Goal: Information Seeking & Learning: Learn about a topic

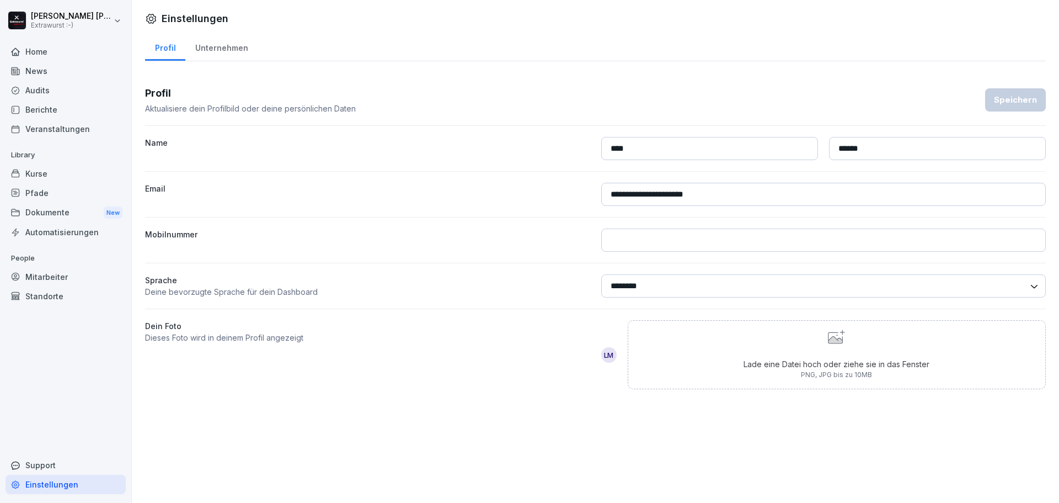
select select "**"
click at [59, 273] on div "Mitarbeiter" at bounding box center [66, 276] width 120 height 19
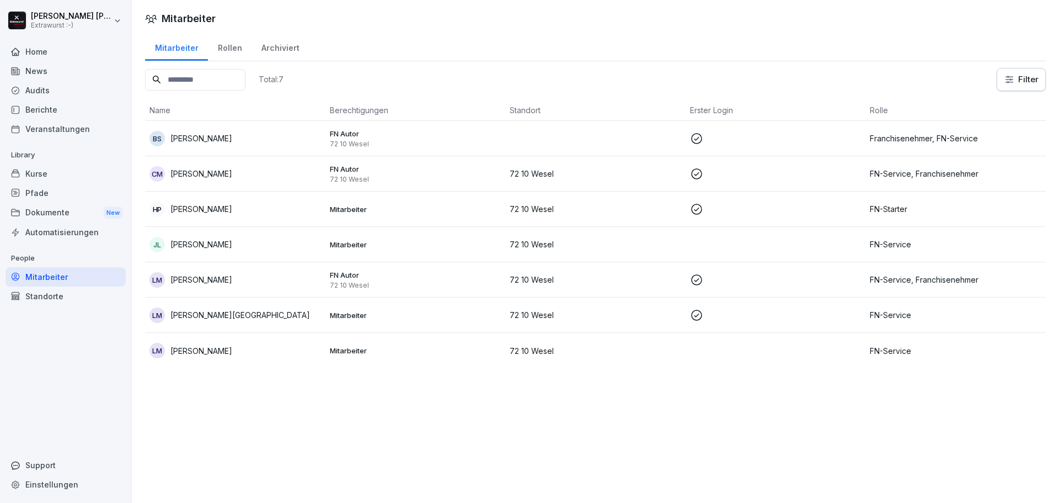
click at [243, 206] on div "HP [PERSON_NAME]" at bounding box center [236, 208] width 172 height 15
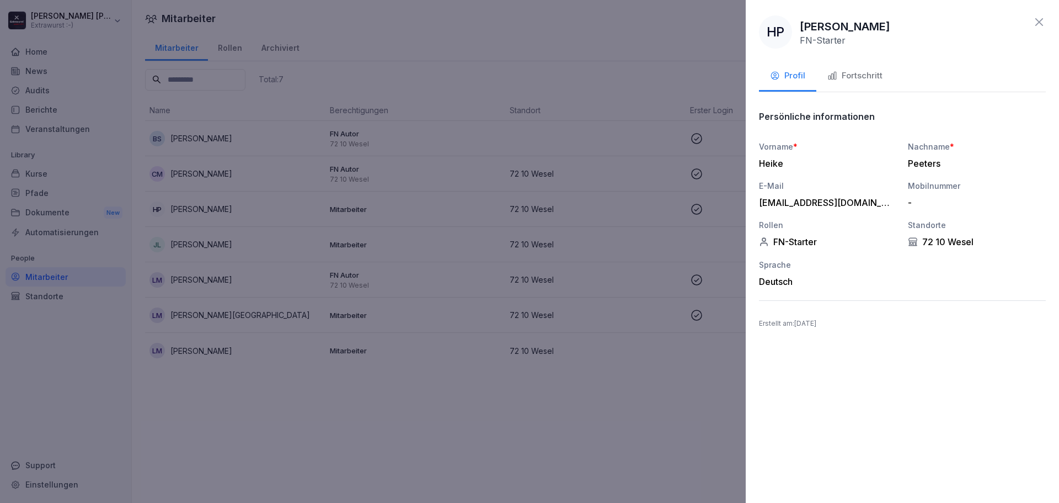
click at [859, 78] on div "Fortschritt" at bounding box center [855, 76] width 55 height 13
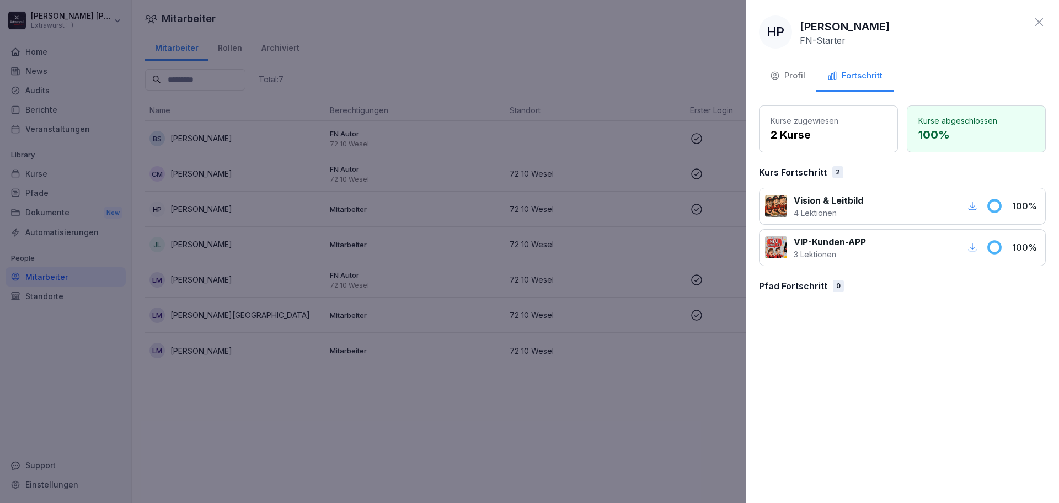
click at [798, 128] on p "2 Kurse" at bounding box center [829, 134] width 116 height 17
click at [939, 127] on p "100 %" at bounding box center [977, 134] width 116 height 17
click at [803, 72] on div "Profil" at bounding box center [787, 76] width 35 height 13
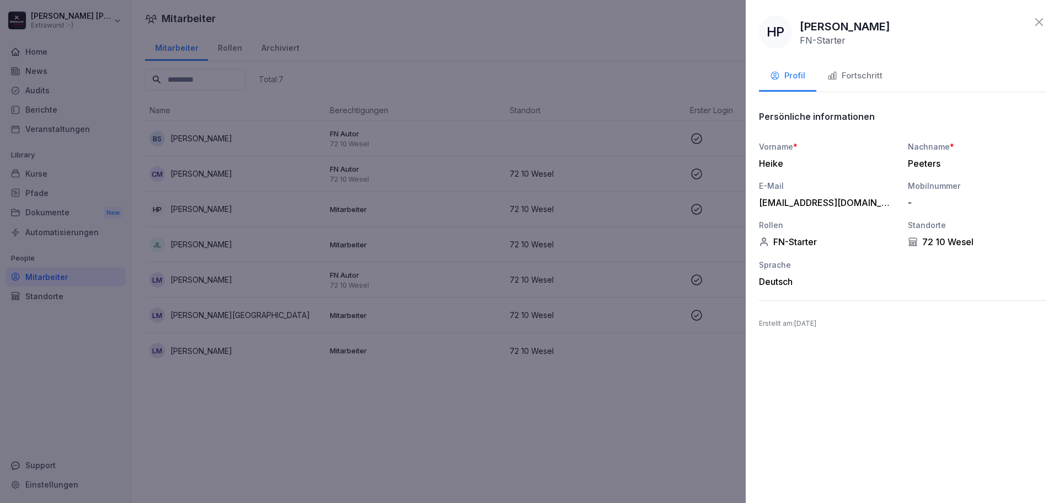
click at [848, 74] on div "Fortschritt" at bounding box center [855, 76] width 55 height 13
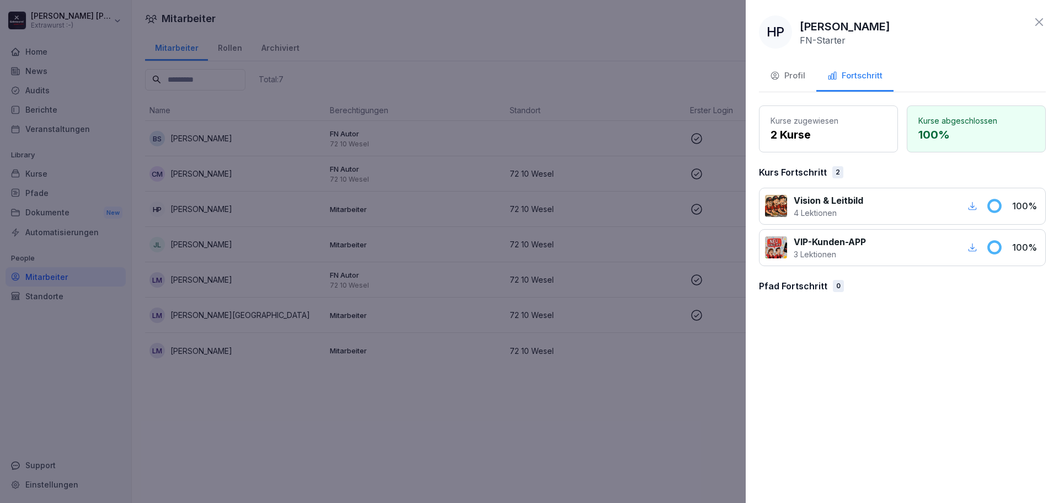
click at [535, 73] on div at bounding box center [529, 251] width 1059 height 503
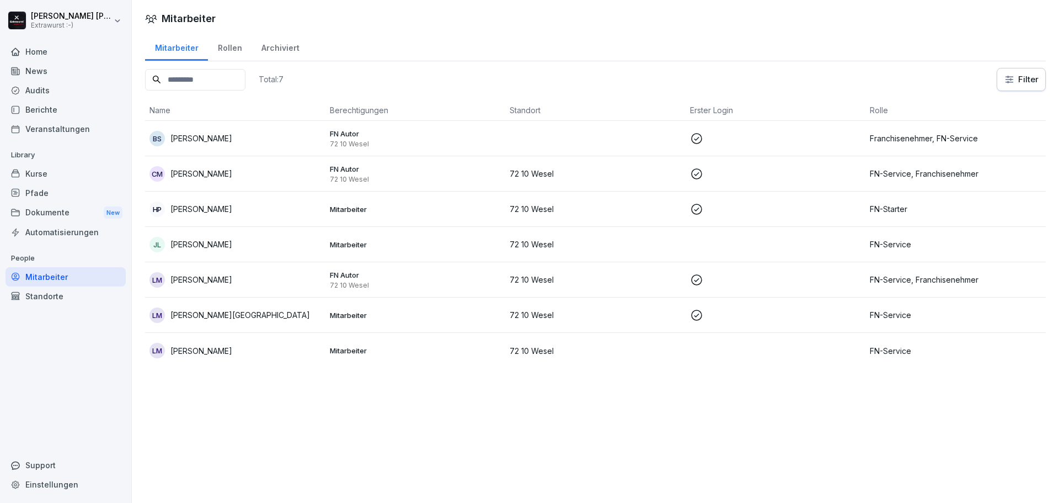
click at [43, 11] on html "[PERSON_NAME] Extrawurst :-) Home News Audits Berichte Veranstaltungen Library …" at bounding box center [529, 251] width 1059 height 503
click at [76, 16] on html "[PERSON_NAME] Extrawurst :-) Home News Audits Berichte Veranstaltungen Library …" at bounding box center [529, 251] width 1059 height 503
click at [42, 44] on div "Home" at bounding box center [66, 51] width 120 height 19
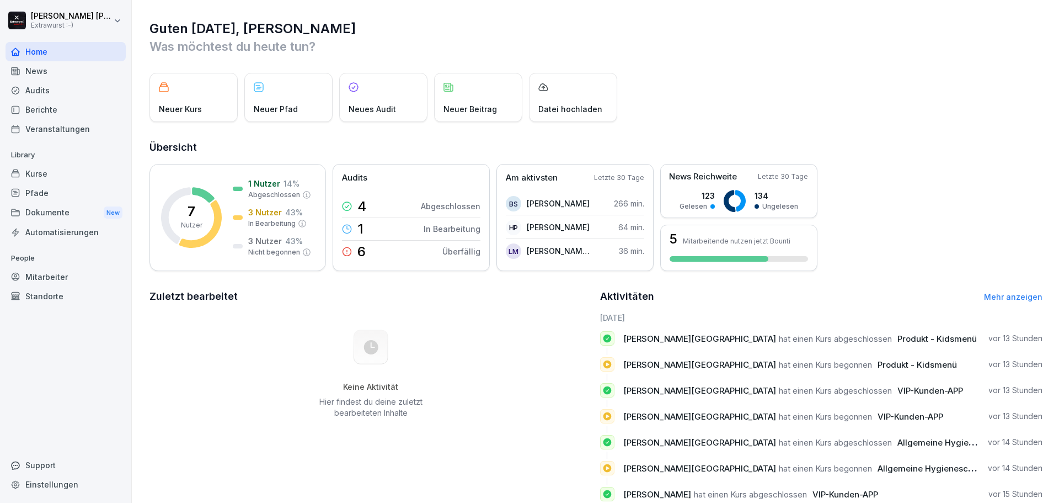
click at [50, 178] on div "Kurse" at bounding box center [66, 173] width 120 height 19
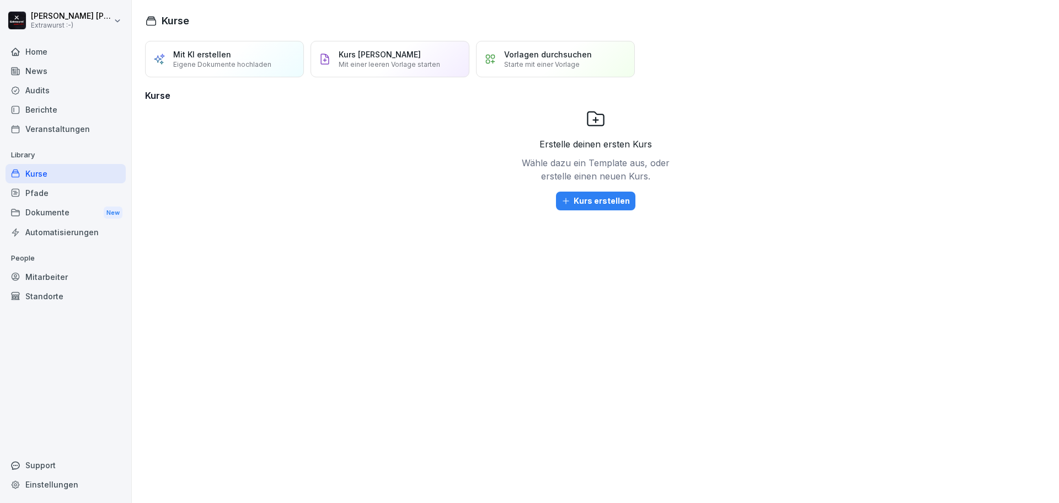
click at [83, 196] on div "Pfade" at bounding box center [66, 192] width 120 height 19
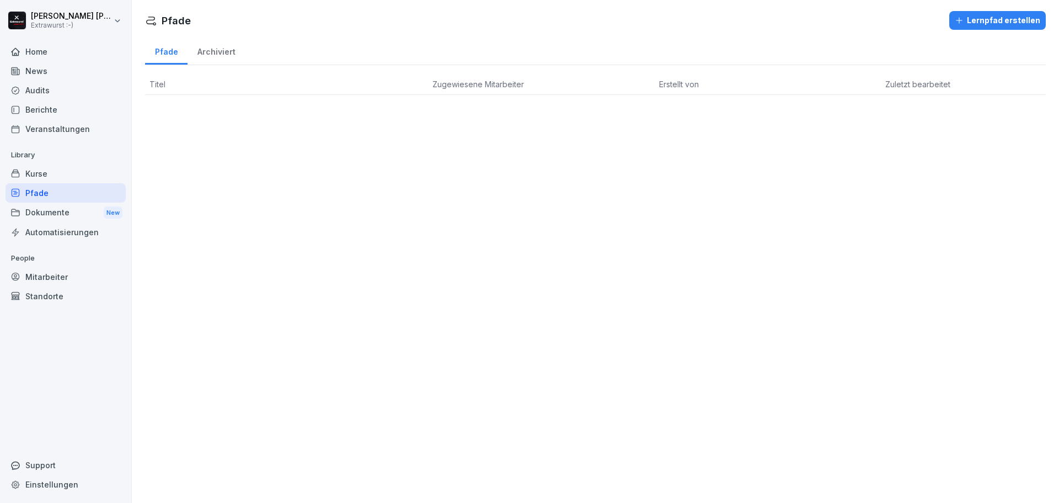
click at [77, 214] on div "Dokumente New" at bounding box center [66, 213] width 120 height 20
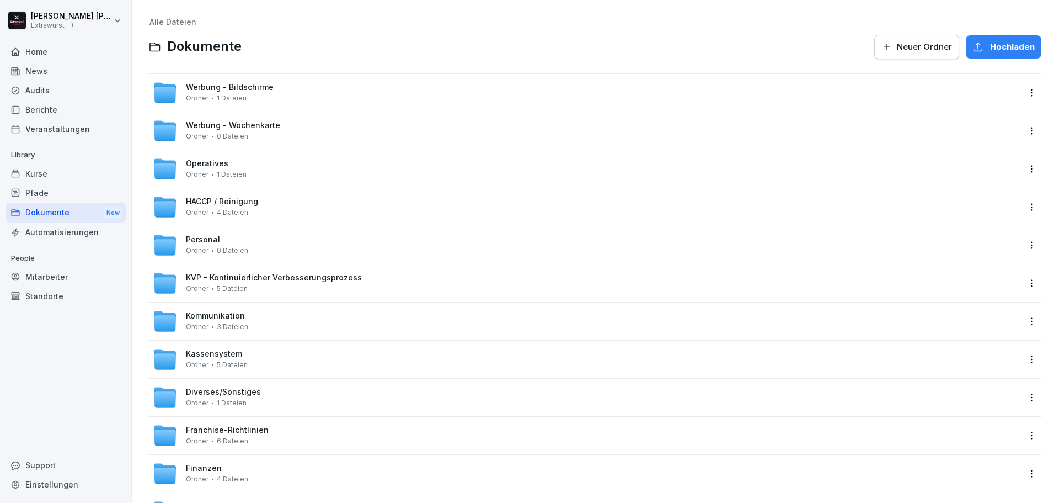
click at [60, 274] on div "Mitarbeiter" at bounding box center [66, 276] width 120 height 19
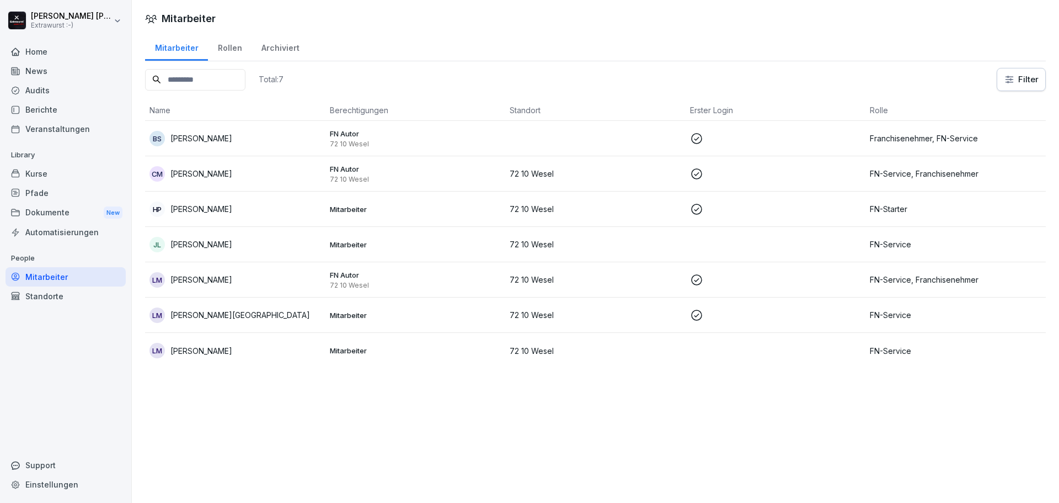
click at [918, 205] on p "FN-Starter" at bounding box center [956, 209] width 172 height 12
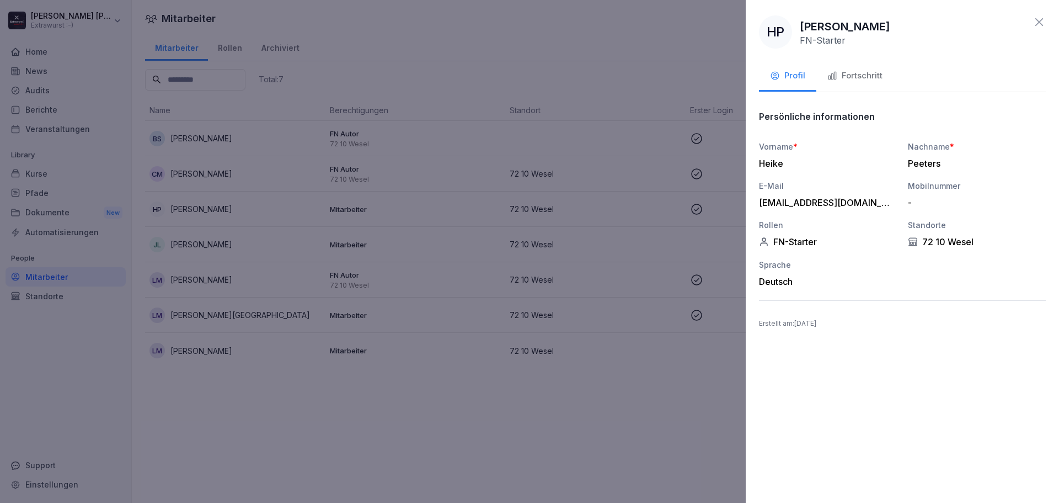
click at [683, 196] on div at bounding box center [529, 251] width 1059 height 503
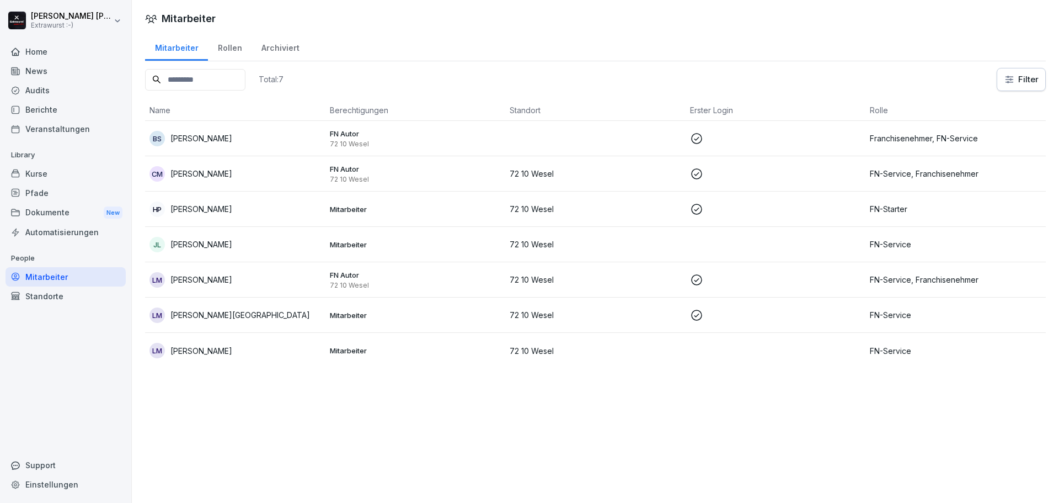
click at [883, 246] on p "FN-Service" at bounding box center [956, 244] width 172 height 12
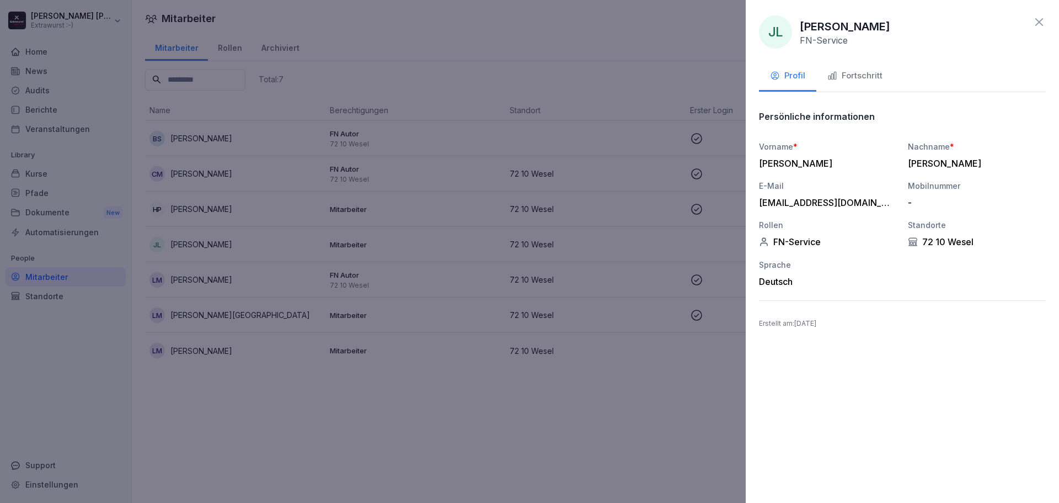
click at [657, 65] on div at bounding box center [529, 251] width 1059 height 503
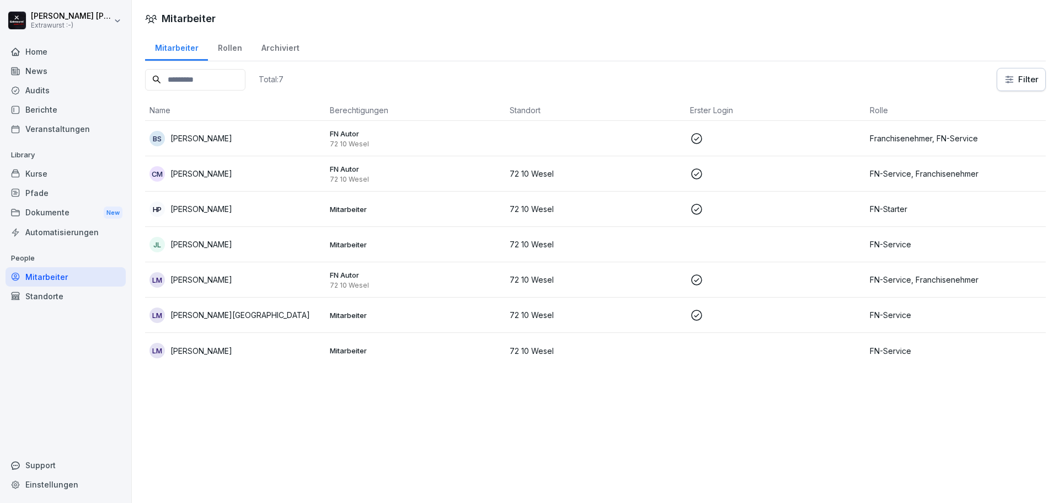
click at [944, 208] on p "FN-Starter" at bounding box center [956, 209] width 172 height 12
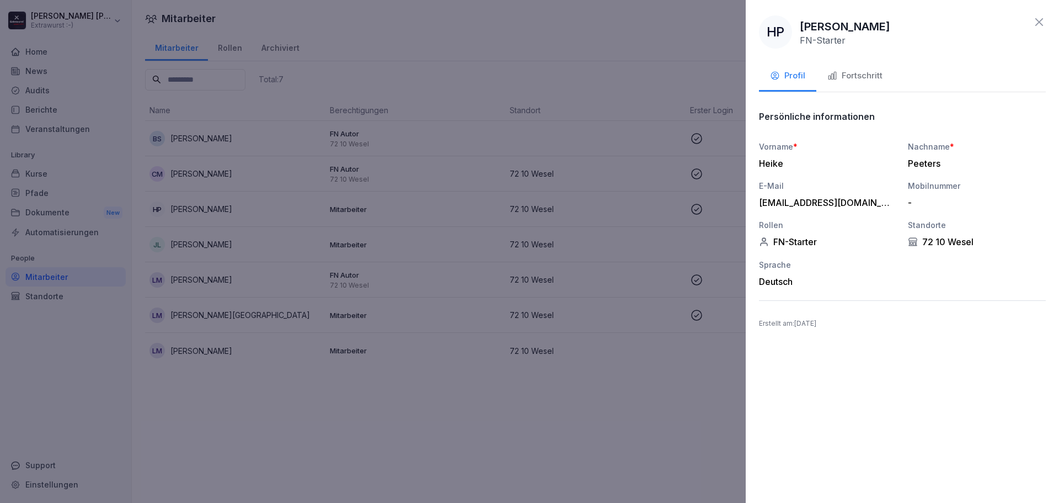
drag, startPoint x: 613, startPoint y: 138, endPoint x: 630, endPoint y: 135, distance: 17.5
click at [614, 138] on div at bounding box center [529, 251] width 1059 height 503
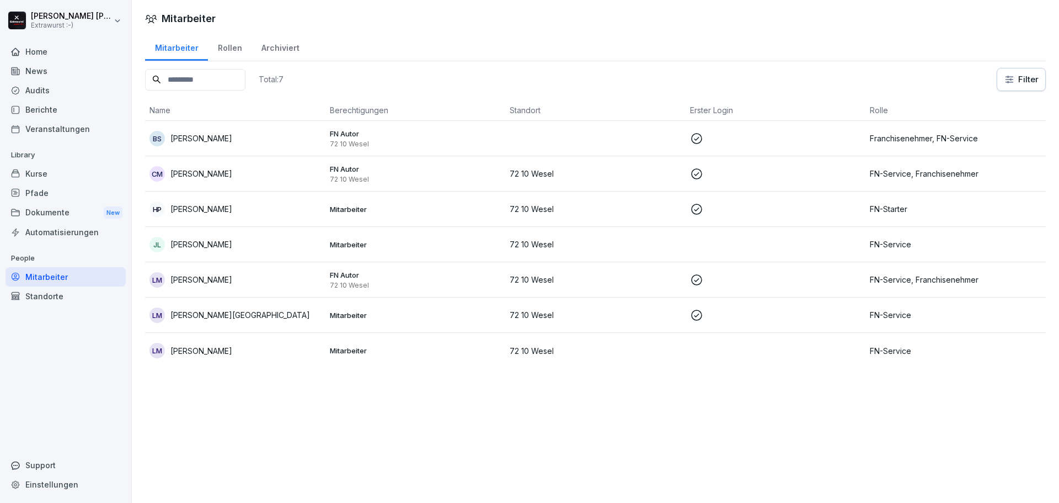
click at [236, 46] on div "Rollen" at bounding box center [230, 47] width 44 height 28
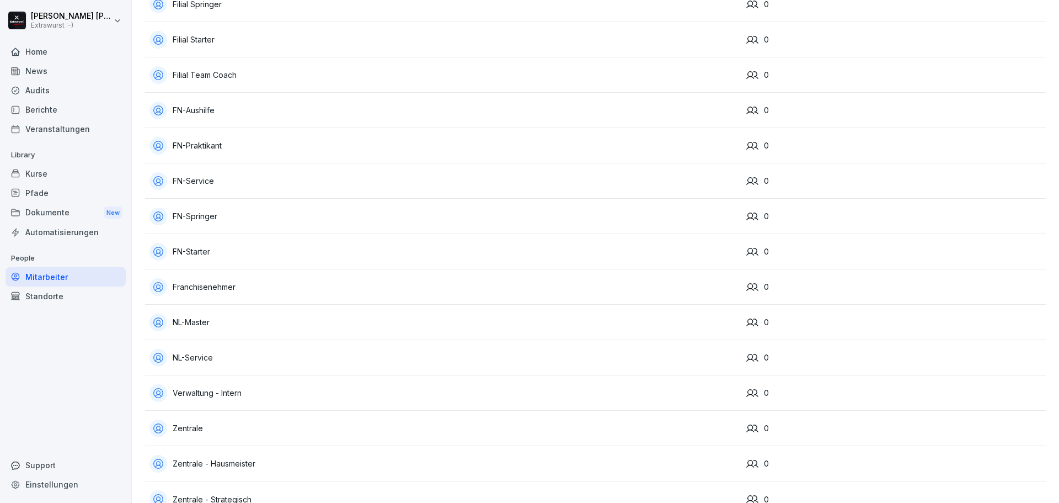
scroll to position [215, 0]
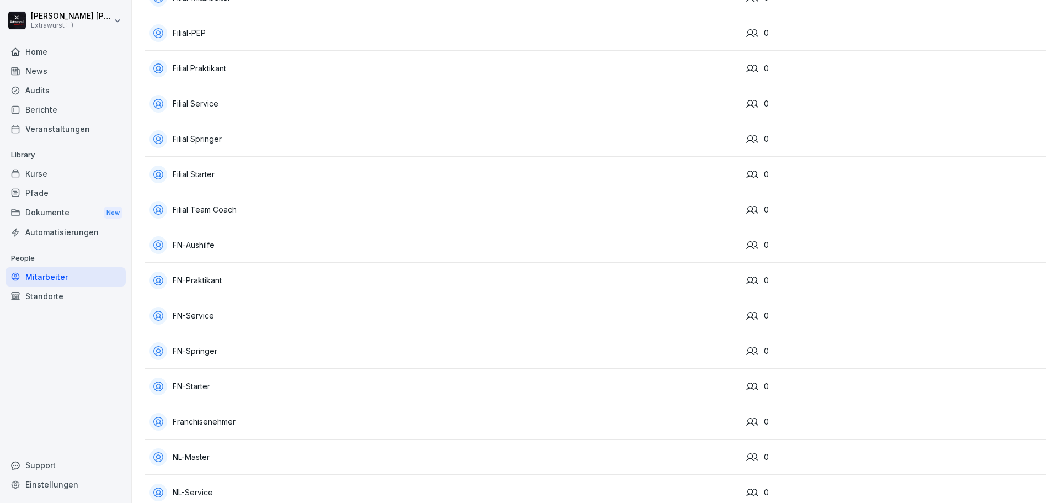
click at [247, 315] on div "FN-Service" at bounding box center [444, 316] width 588 height 18
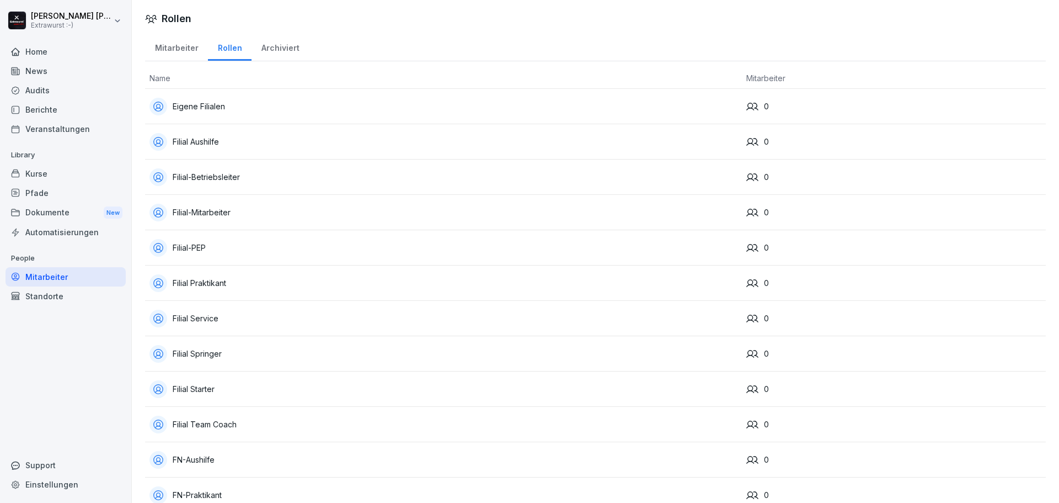
click at [282, 323] on div "Filial Service" at bounding box center [444, 319] width 588 height 18
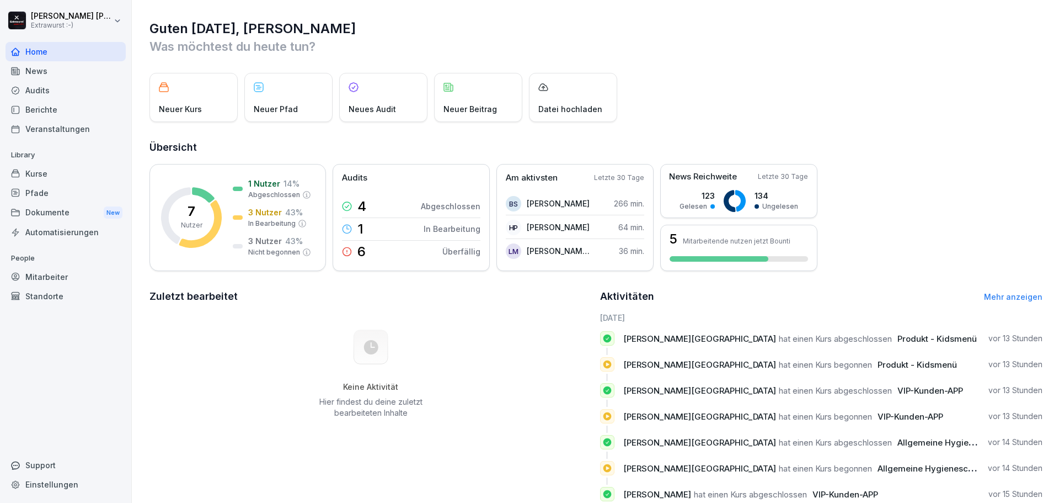
click at [62, 486] on div "Einstellungen" at bounding box center [66, 484] width 120 height 19
select select "**"
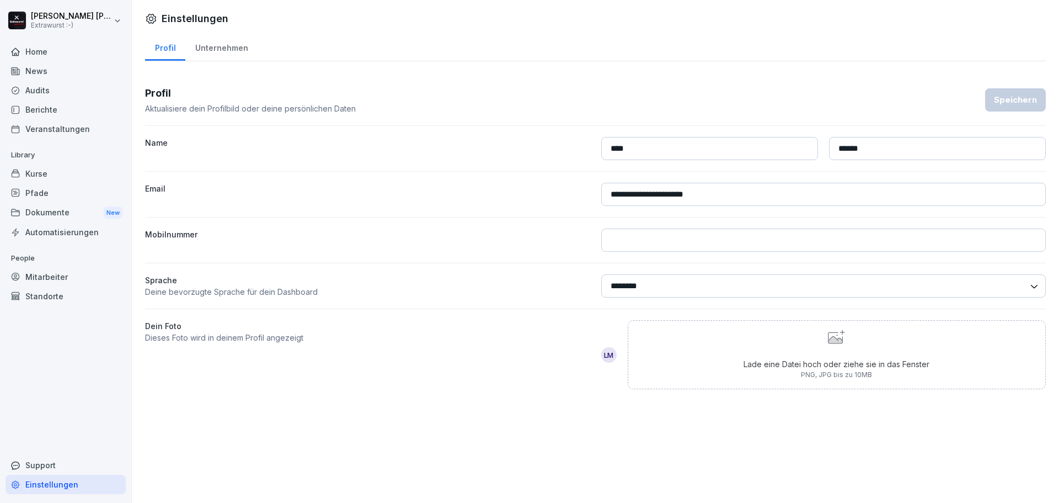
click at [248, 49] on div "Unternehmen" at bounding box center [221, 47] width 72 height 28
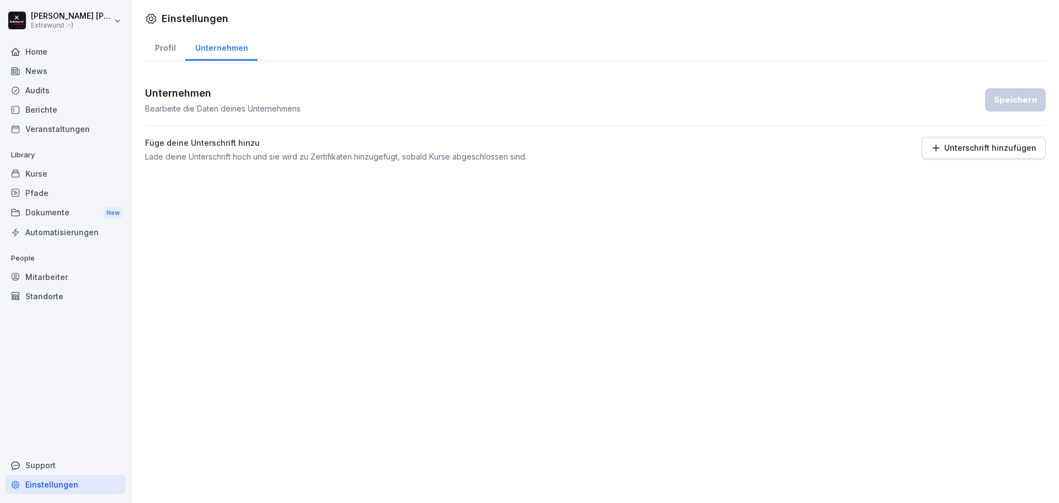
click at [64, 70] on div "News" at bounding box center [66, 70] width 120 height 19
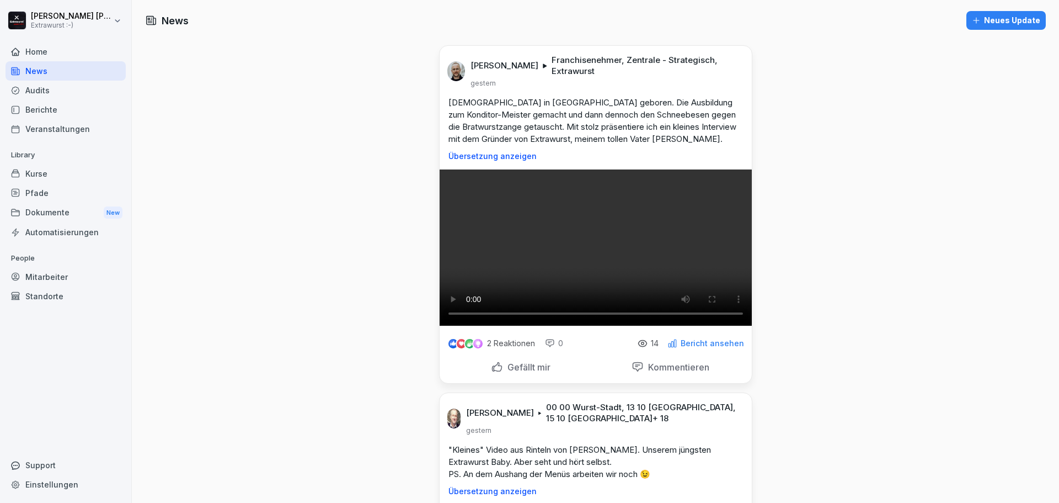
click at [65, 54] on div "Home" at bounding box center [66, 51] width 120 height 19
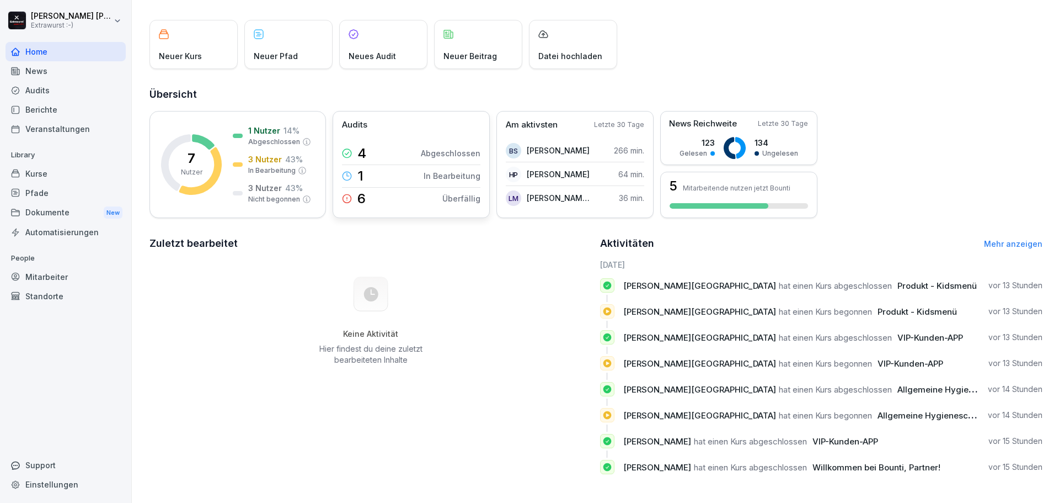
scroll to position [61, 0]
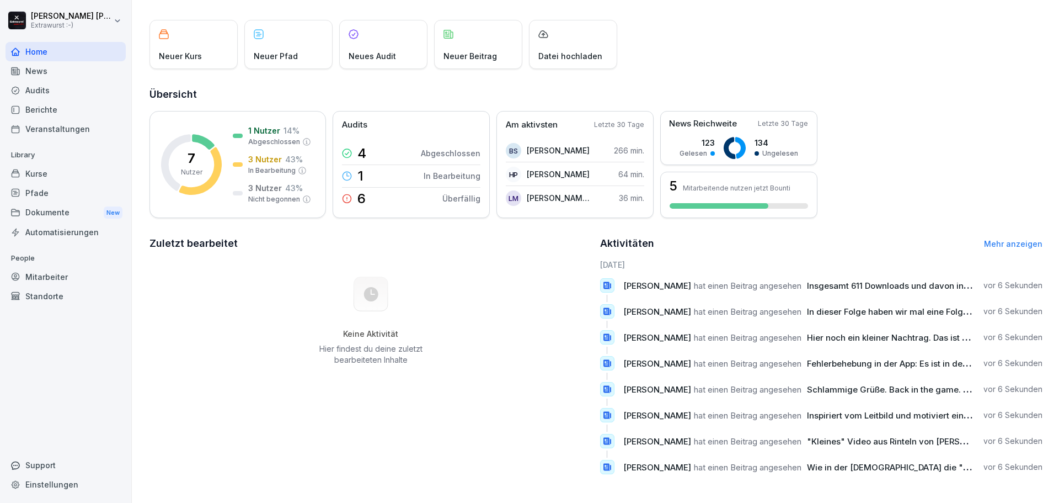
click at [1004, 239] on link "Mehr anzeigen" at bounding box center [1013, 243] width 58 height 9
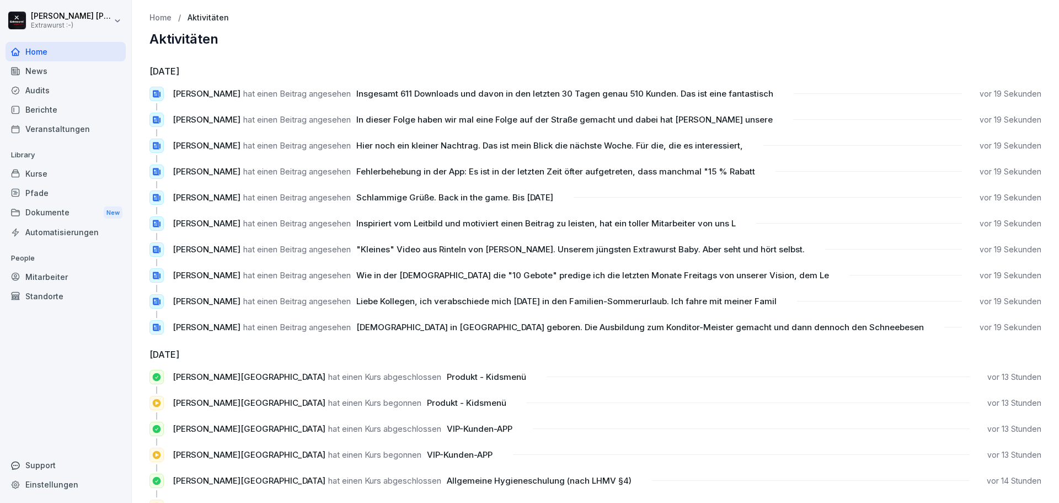
click at [61, 274] on div "Mitarbeiter" at bounding box center [66, 276] width 120 height 19
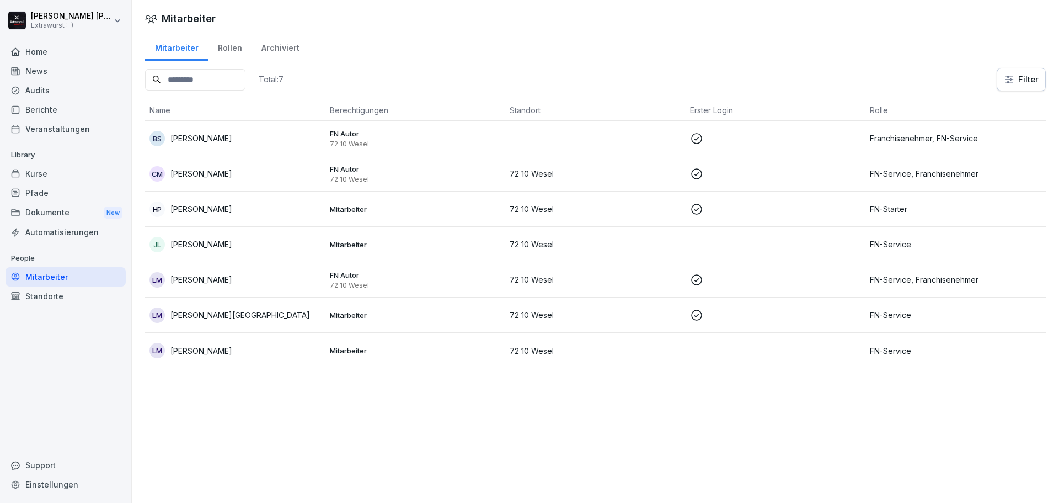
click at [169, 214] on div "HP [PERSON_NAME]" at bounding box center [236, 208] width 172 height 15
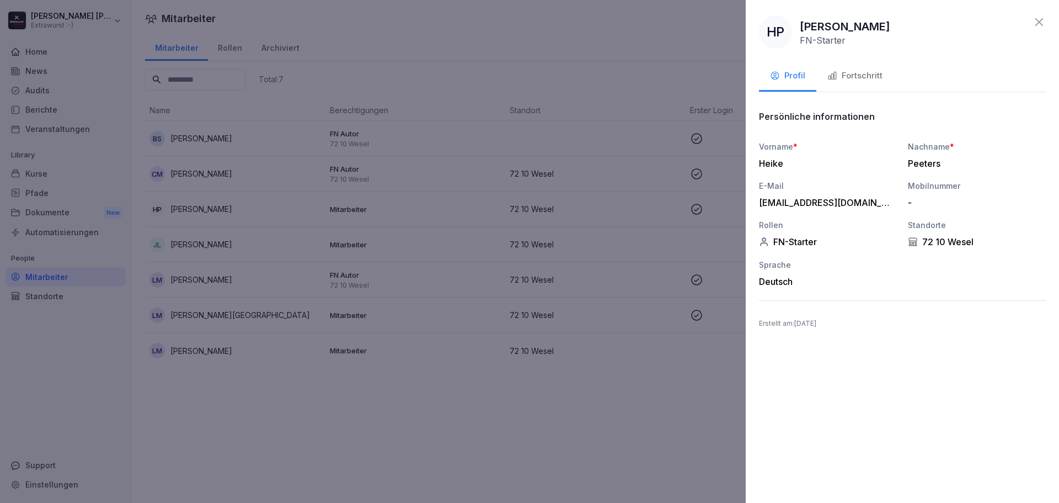
click at [805, 241] on div "FN-Starter" at bounding box center [828, 241] width 138 height 11
click at [841, 205] on div "[EMAIL_ADDRESS][DOMAIN_NAME]" at bounding box center [825, 202] width 132 height 11
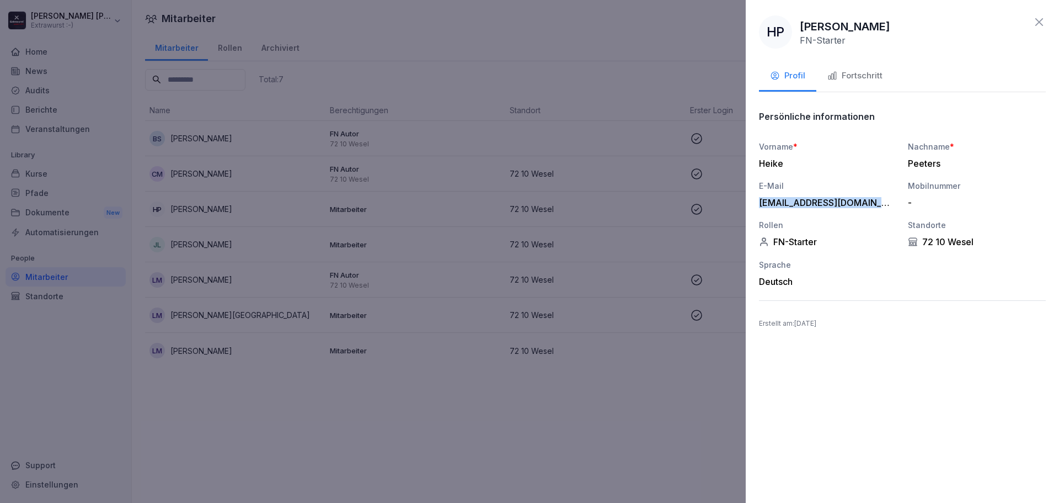
click at [843, 205] on div "[EMAIL_ADDRESS][DOMAIN_NAME]" at bounding box center [825, 202] width 132 height 11
click at [825, 44] on p "FN-Starter" at bounding box center [823, 40] width 46 height 11
click at [846, 74] on div "Fortschritt" at bounding box center [855, 76] width 55 height 13
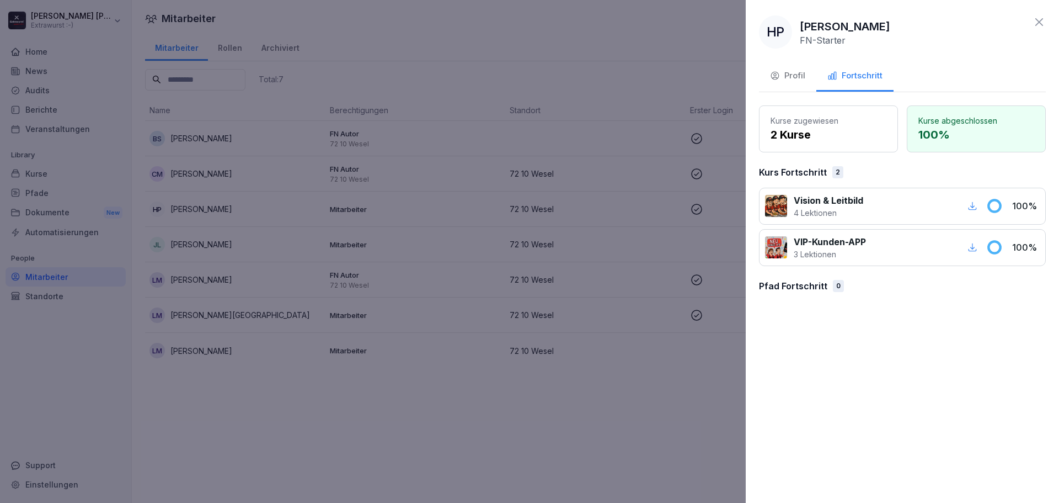
click at [829, 127] on p "2 Kurse" at bounding box center [829, 134] width 116 height 17
click at [574, 307] on div at bounding box center [529, 251] width 1059 height 503
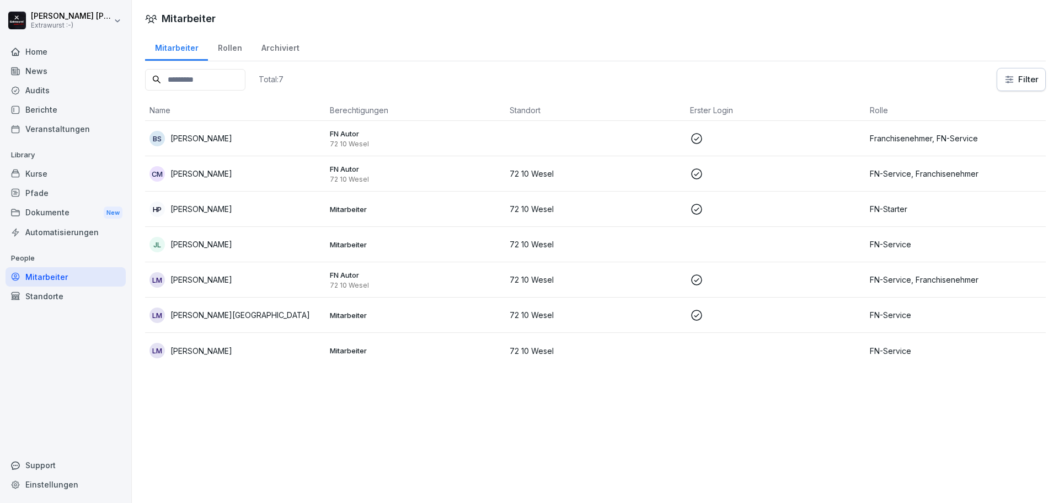
click at [66, 214] on div "Dokumente New" at bounding box center [66, 213] width 120 height 20
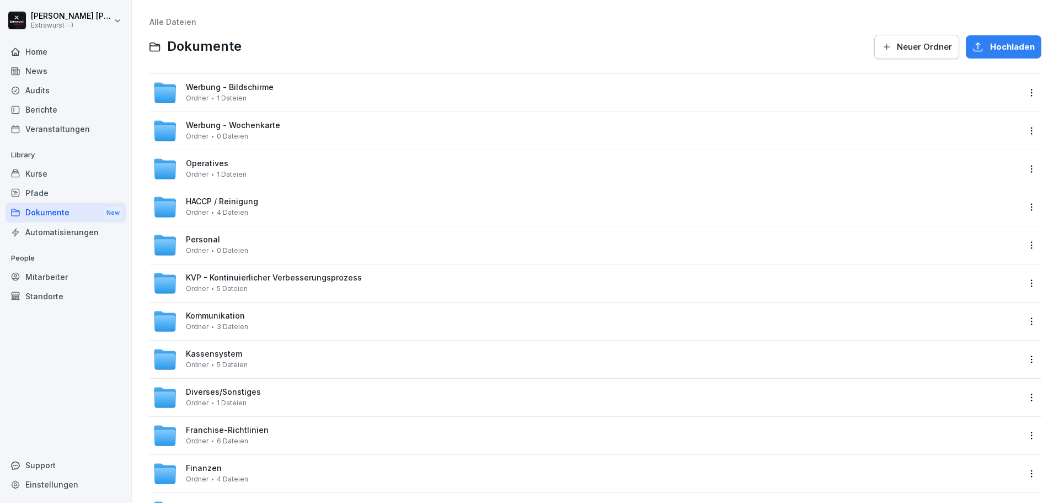
click at [50, 196] on div "Pfade" at bounding box center [66, 192] width 120 height 19
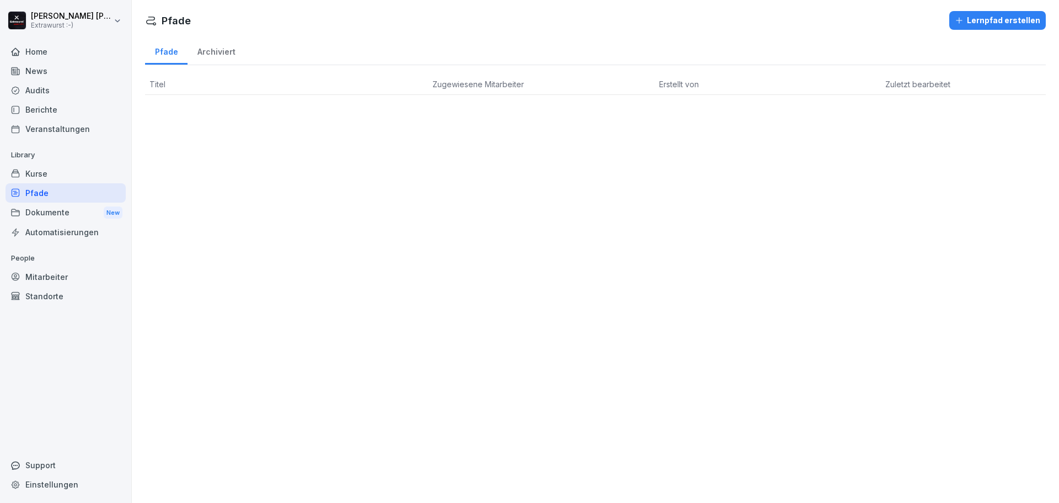
click at [52, 177] on div "Kurse" at bounding box center [66, 173] width 120 height 19
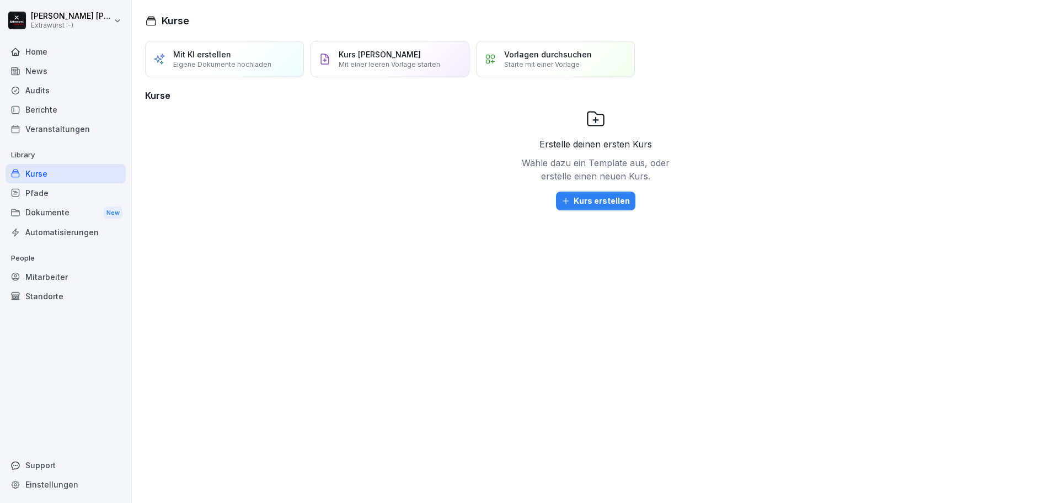
click at [597, 205] on div "Kurs erstellen" at bounding box center [596, 201] width 68 height 12
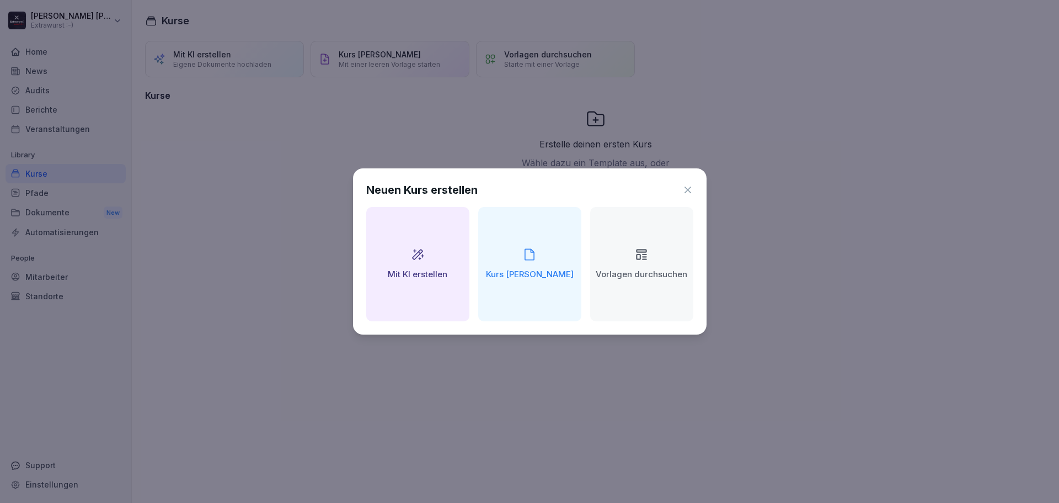
click at [643, 263] on div "Vorlagen durchsuchen" at bounding box center [641, 264] width 103 height 114
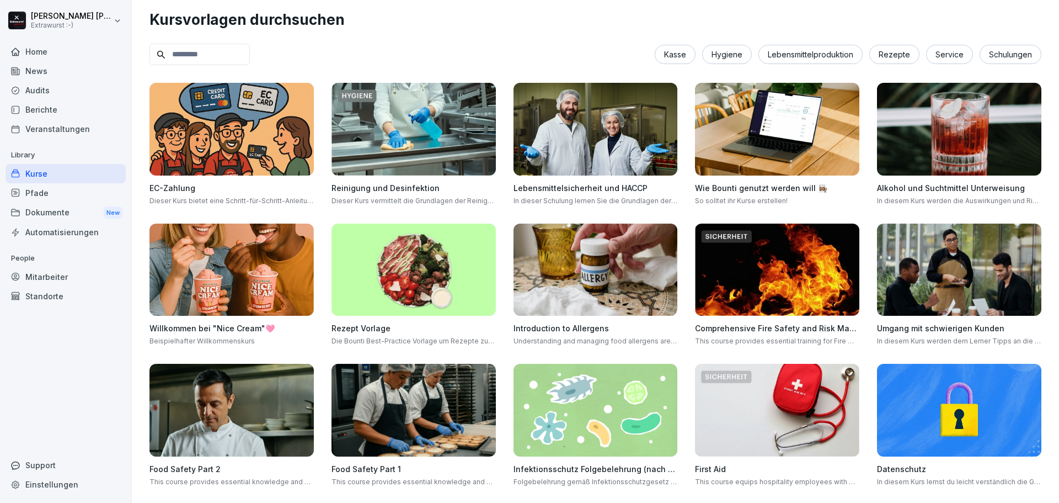
click at [64, 54] on div "Home" at bounding box center [66, 51] width 120 height 19
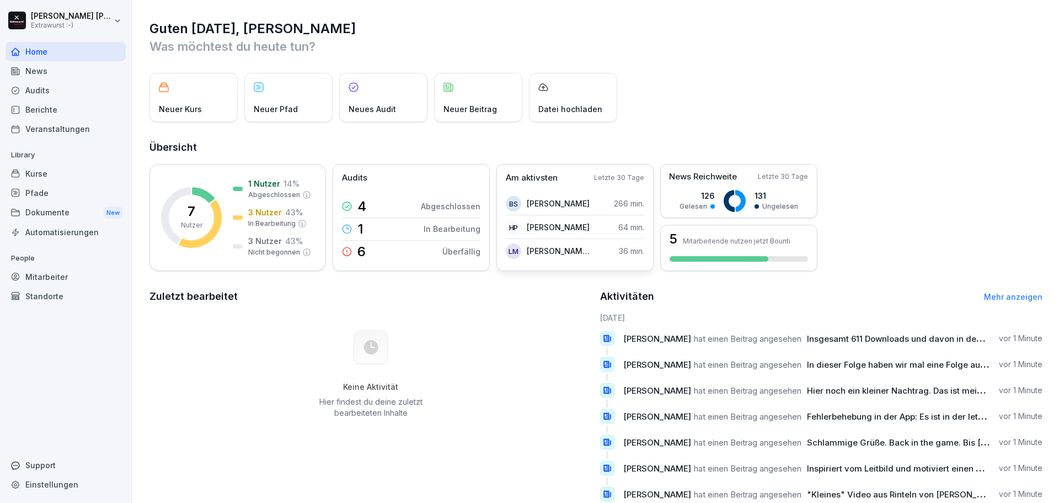
click at [558, 232] on p "[PERSON_NAME]" at bounding box center [558, 227] width 63 height 12
click at [561, 227] on p "[PERSON_NAME]" at bounding box center [558, 227] width 63 height 12
click at [510, 224] on div "HP" at bounding box center [513, 227] width 15 height 15
click at [80, 228] on div "Automatisierungen" at bounding box center [66, 231] width 120 height 19
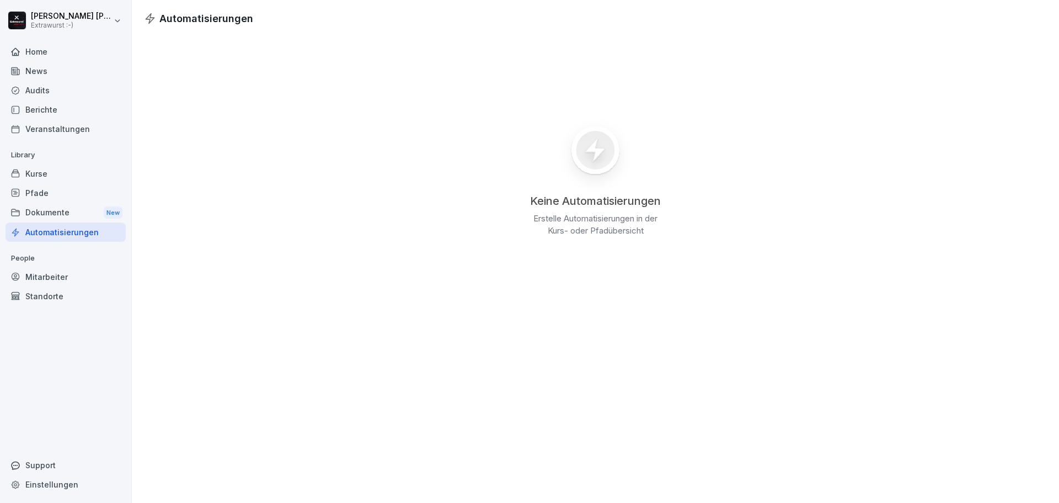
click at [63, 212] on div "Dokumente New" at bounding box center [66, 213] width 120 height 20
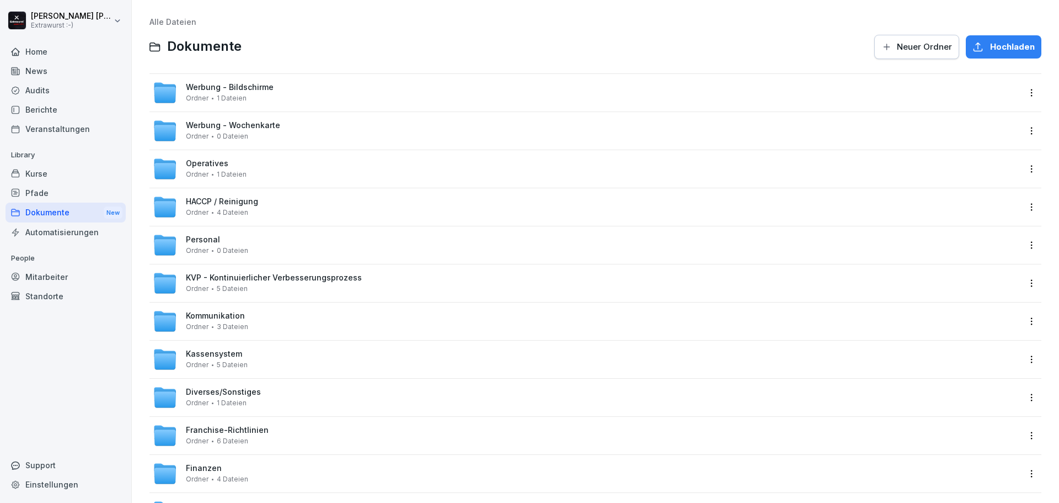
click at [65, 197] on div "Pfade" at bounding box center [66, 192] width 120 height 19
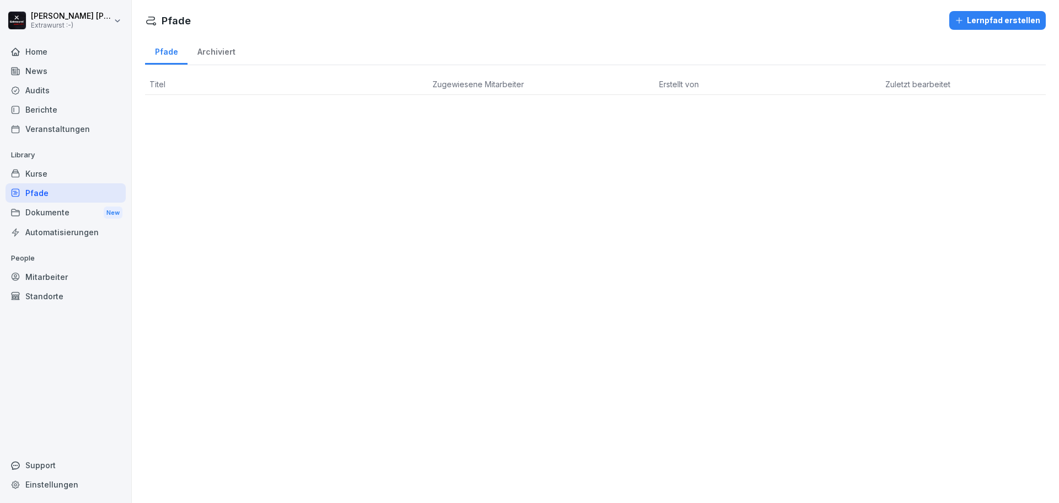
click at [76, 271] on div "Mitarbeiter" at bounding box center [66, 276] width 120 height 19
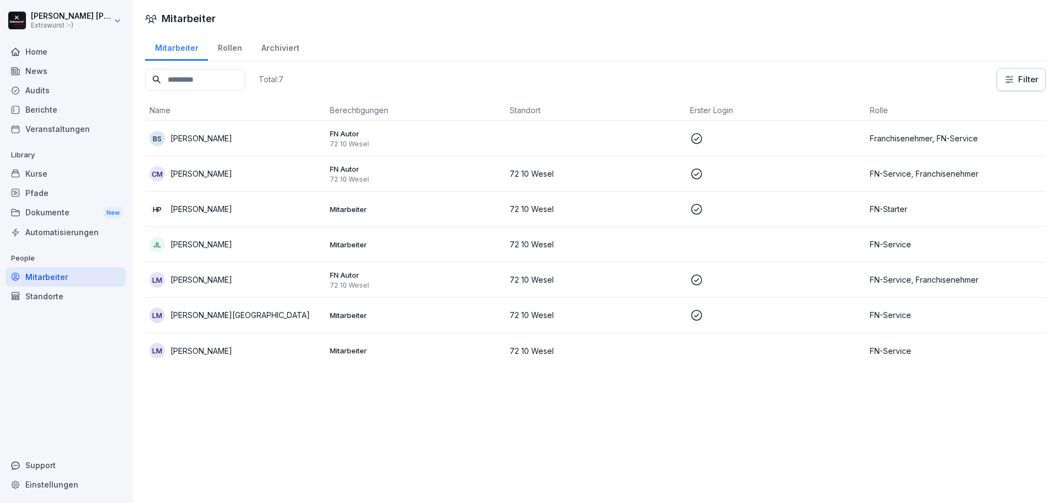
click at [284, 275] on div "LM Leon Moritz" at bounding box center [236, 279] width 172 height 15
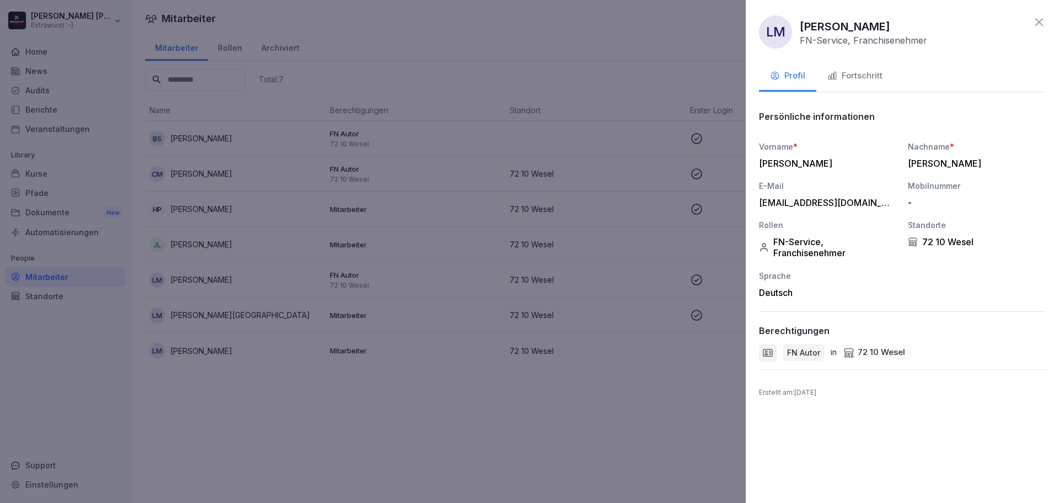
click at [768, 353] on icon at bounding box center [768, 352] width 11 height 11
click at [557, 415] on div at bounding box center [529, 251] width 1059 height 503
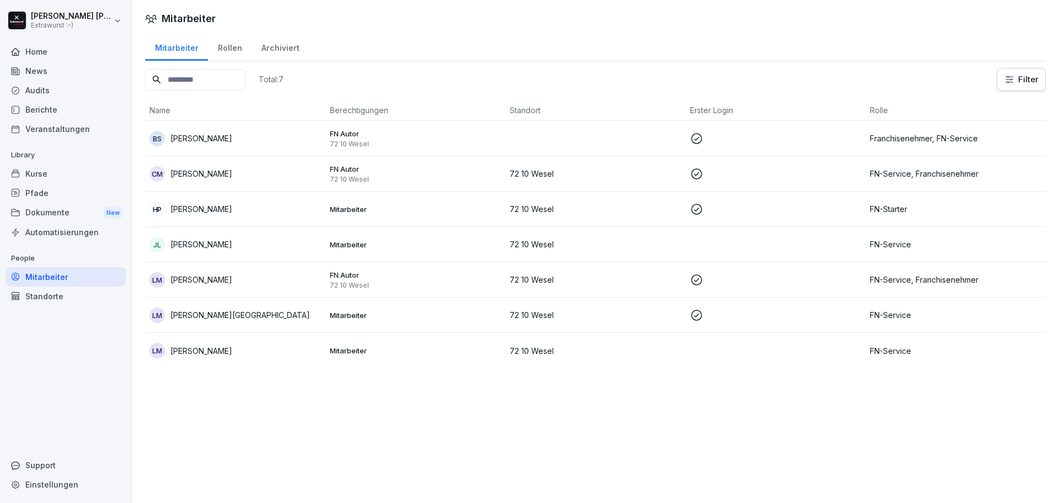
click at [237, 142] on div "BS Bastian Sämisch" at bounding box center [236, 138] width 172 height 15
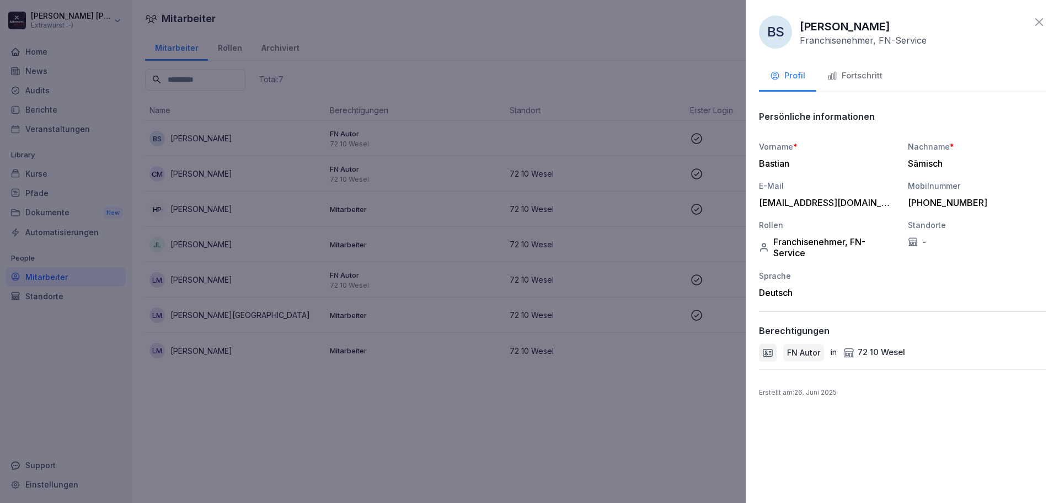
click at [768, 351] on icon at bounding box center [768, 352] width 11 height 11
click at [848, 354] on icon at bounding box center [849, 352] width 11 height 11
click at [619, 348] on div at bounding box center [529, 251] width 1059 height 503
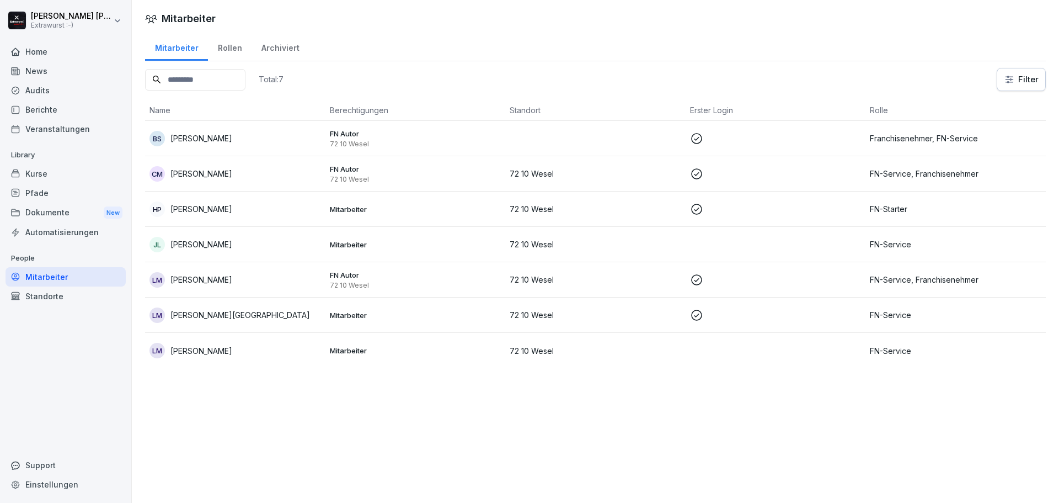
click at [222, 210] on div "HP [PERSON_NAME]" at bounding box center [236, 208] width 172 height 15
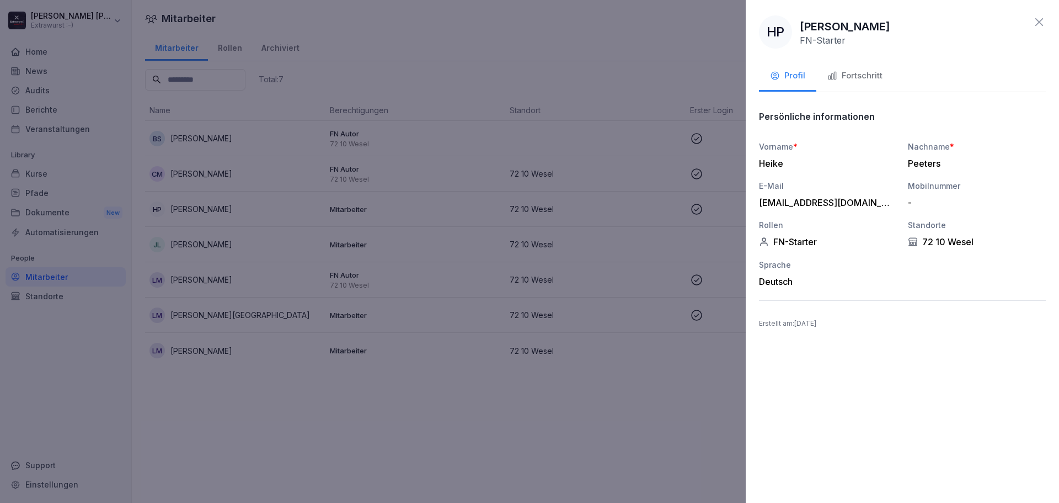
click at [777, 245] on div "FN-Starter" at bounding box center [828, 241] width 138 height 11
click at [758, 238] on div "HP Heike Peeters FN-Starter Profil Fortschritt Persönliche informationen Vornam…" at bounding box center [902, 251] width 313 height 503
click at [864, 254] on div "Vorname * Heike Nachname * Peeters E-Mail merlinpeeters@gmail.com Mobilnummer -…" at bounding box center [902, 214] width 287 height 146
click at [929, 235] on div "Standorte 72 10 Wesel" at bounding box center [977, 233] width 138 height 28
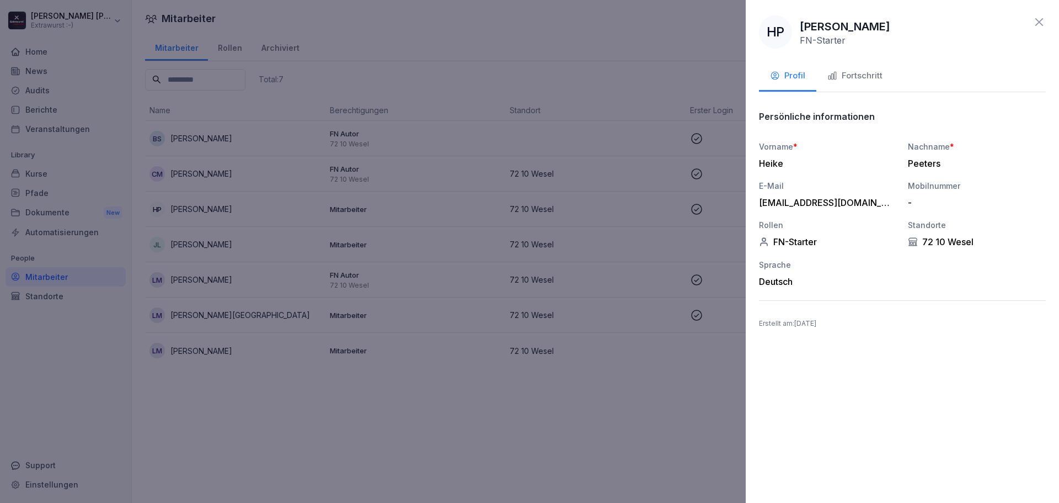
click at [857, 66] on button "Fortschritt" at bounding box center [855, 77] width 77 height 30
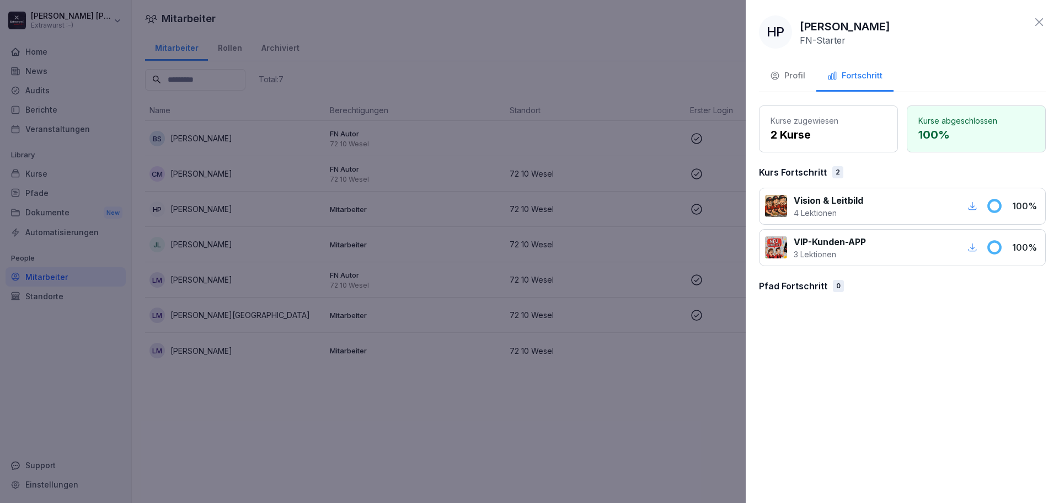
click at [792, 74] on div "Profil" at bounding box center [787, 76] width 35 height 13
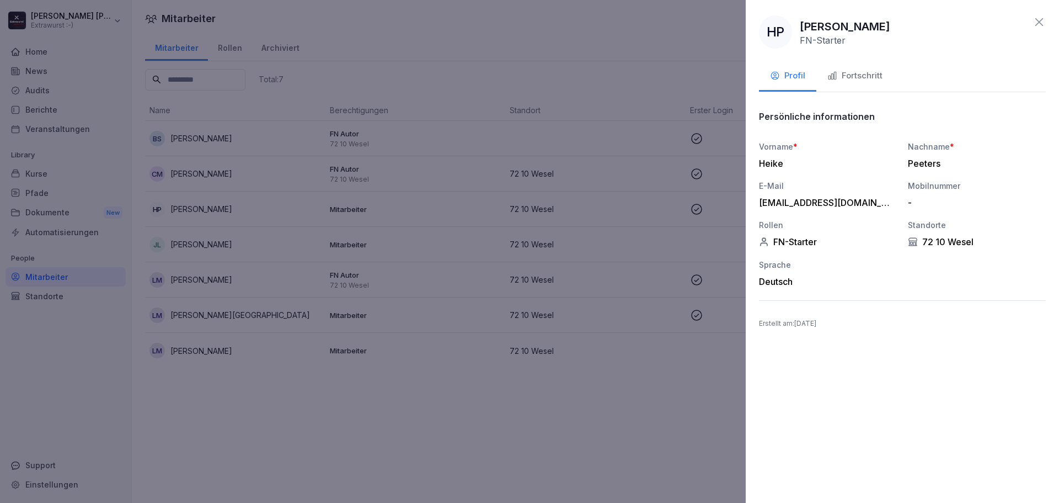
drag, startPoint x: 802, startPoint y: 42, endPoint x: 874, endPoint y: 51, distance: 72.9
click at [874, 51] on div "HP Heike Peeters FN-Starter Profil Fortschritt Persönliche informationen Vornam…" at bounding box center [902, 251] width 313 height 503
click at [870, 47] on div "HP Heike Peeters FN-Starter" at bounding box center [824, 31] width 131 height 33
drag, startPoint x: 868, startPoint y: 77, endPoint x: 861, endPoint y: 95, distance: 19.6
click at [869, 76] on div "Fortschritt" at bounding box center [855, 76] width 55 height 13
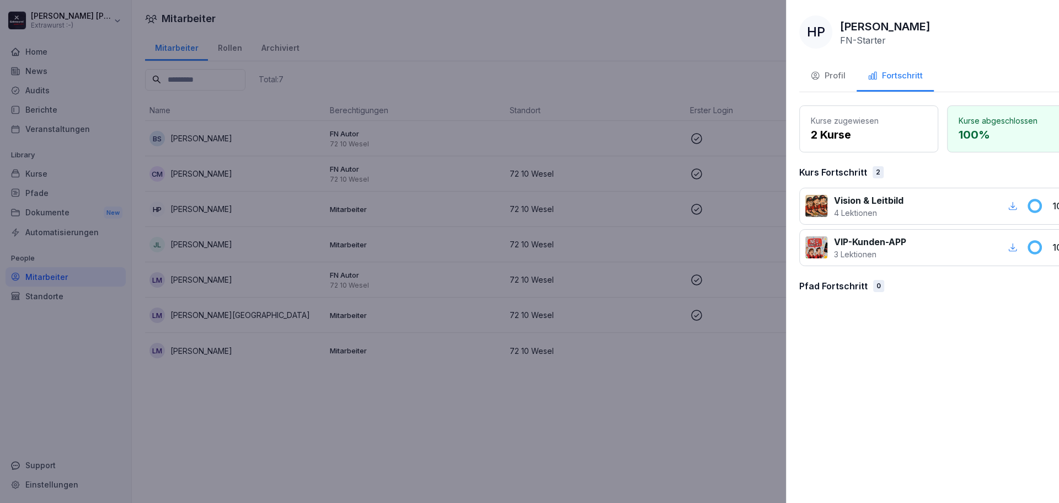
click at [584, 298] on div at bounding box center [529, 251] width 1059 height 503
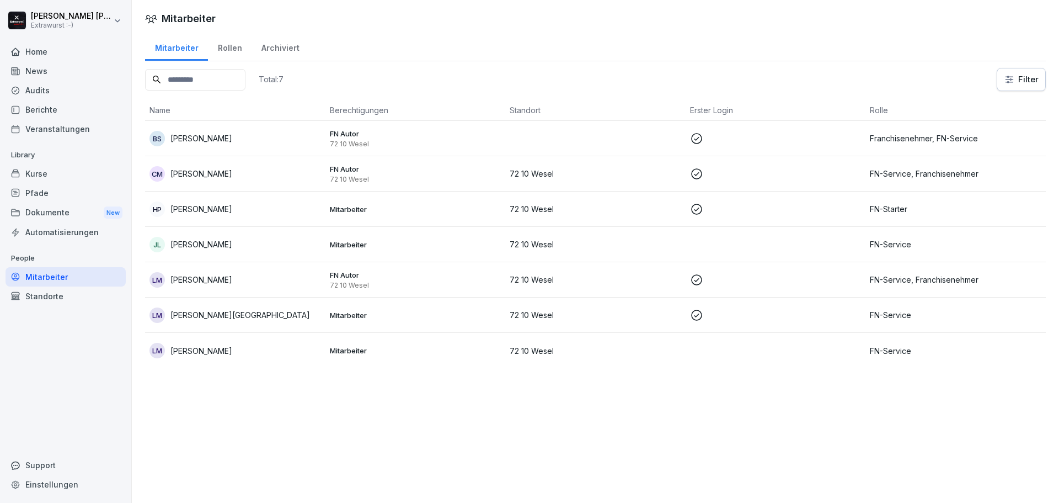
click at [584, 312] on p "72 10 Wesel" at bounding box center [596, 315] width 172 height 12
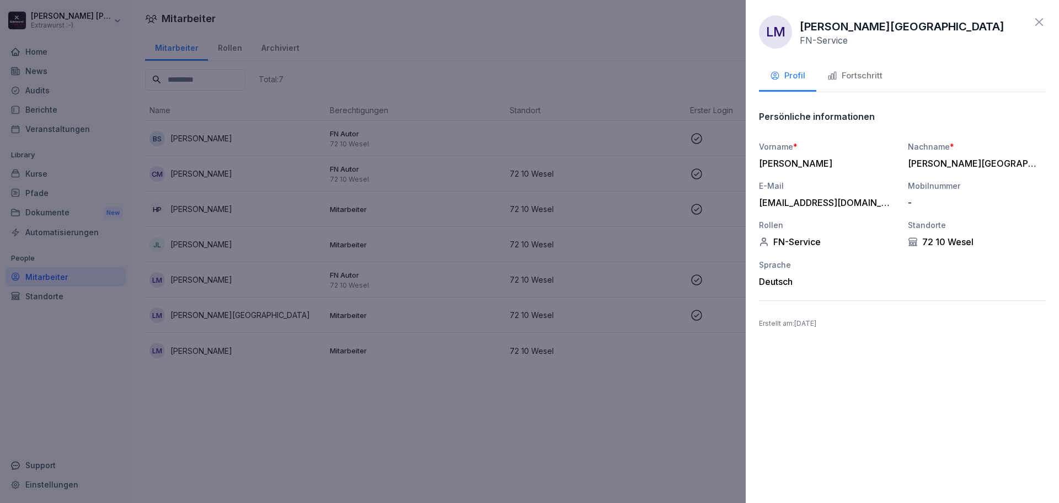
click at [858, 82] on button "Fortschritt" at bounding box center [855, 77] width 77 height 30
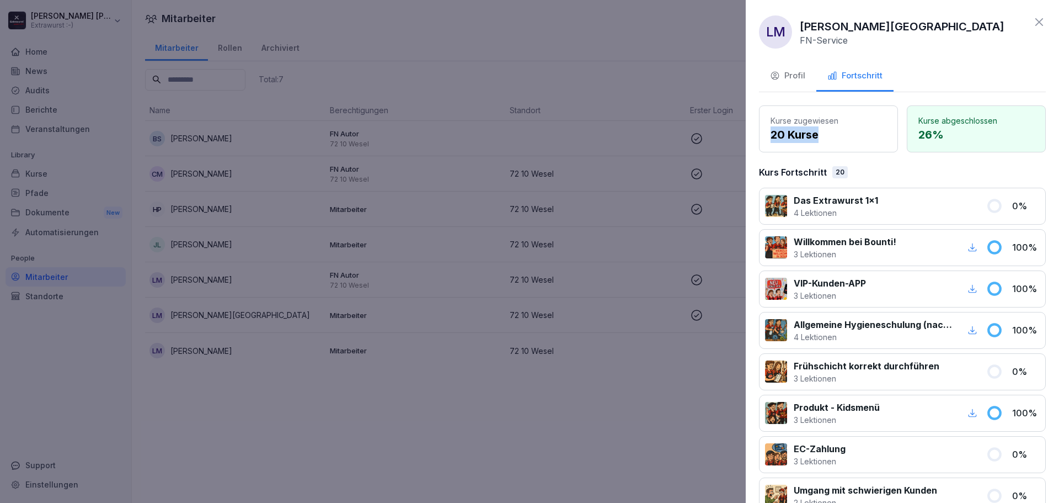
drag, startPoint x: 779, startPoint y: 132, endPoint x: 841, endPoint y: 130, distance: 62.4
click at [841, 130] on div "Kurse zugewiesen 20 Kurse" at bounding box center [828, 128] width 139 height 47
click at [848, 140] on p "20 Kurse" at bounding box center [829, 134] width 116 height 17
click at [801, 76] on div "Profil" at bounding box center [787, 76] width 35 height 13
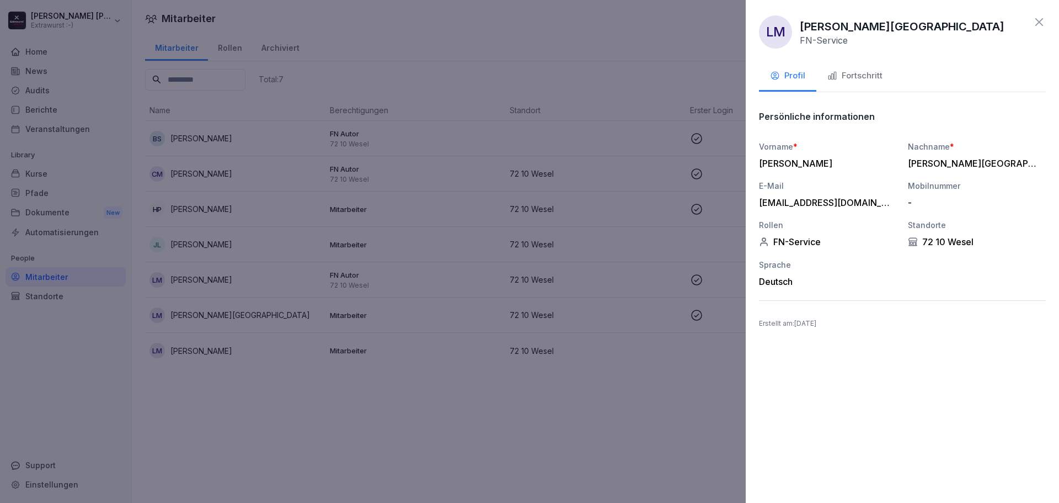
click at [681, 333] on div at bounding box center [529, 251] width 1059 height 503
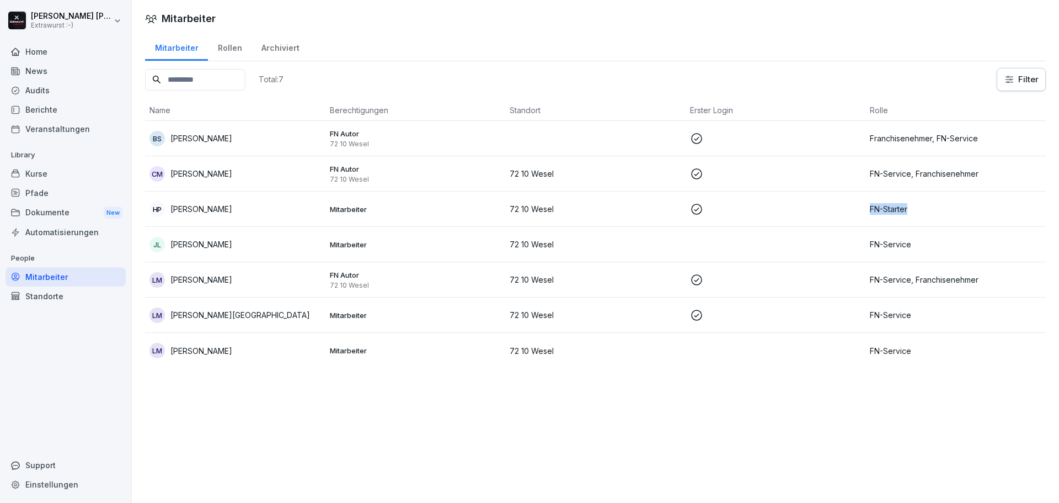
drag, startPoint x: 897, startPoint y: 209, endPoint x: 865, endPoint y: 211, distance: 31.6
click at [870, 211] on p "FN-Starter" at bounding box center [956, 209] width 172 height 12
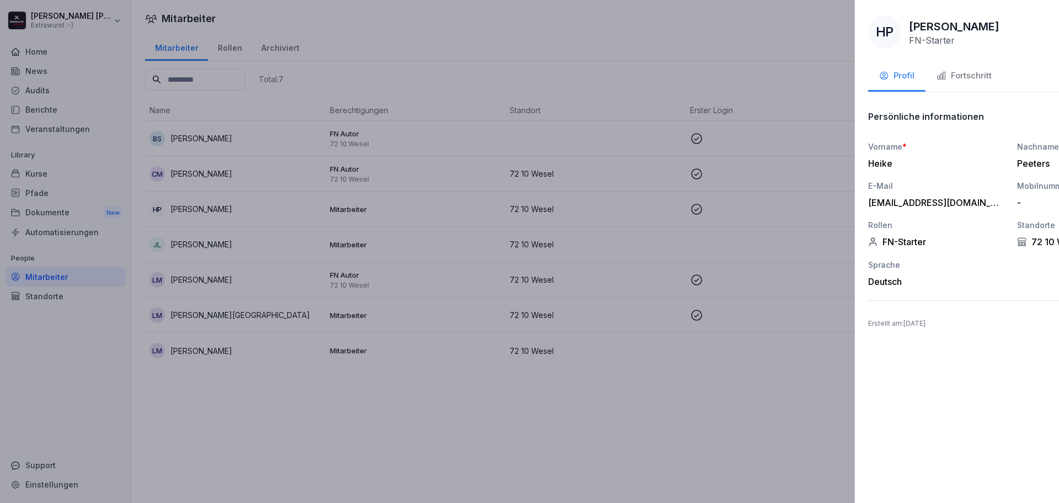
click at [739, 302] on div at bounding box center [529, 251] width 1059 height 503
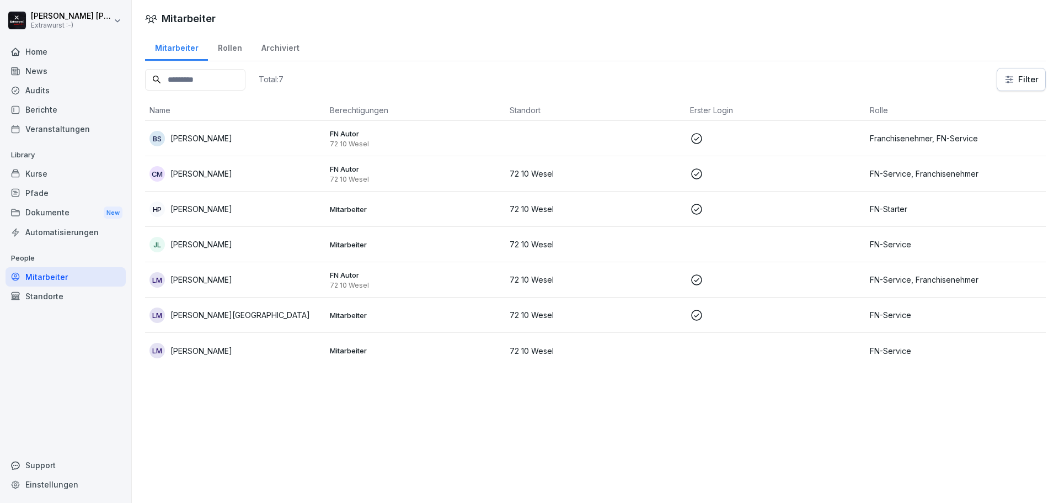
click at [921, 219] on td "FN-Starter" at bounding box center [956, 208] width 180 height 35
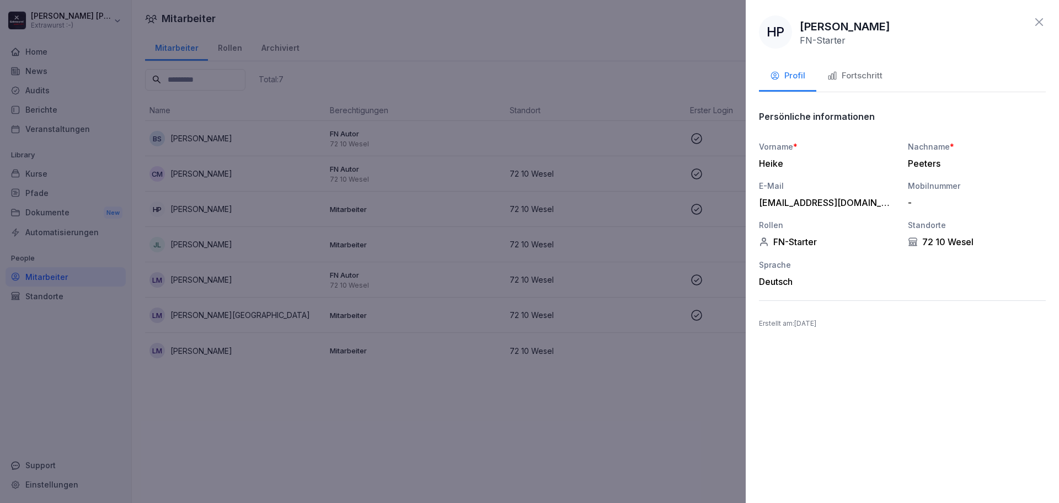
click at [844, 81] on div "Fortschritt" at bounding box center [855, 76] width 55 height 13
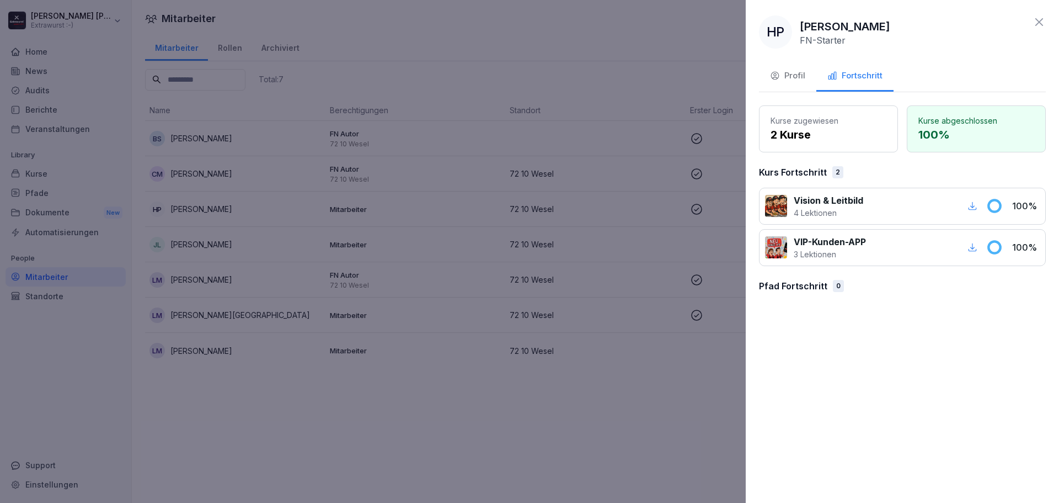
click at [315, 441] on div at bounding box center [529, 251] width 1059 height 503
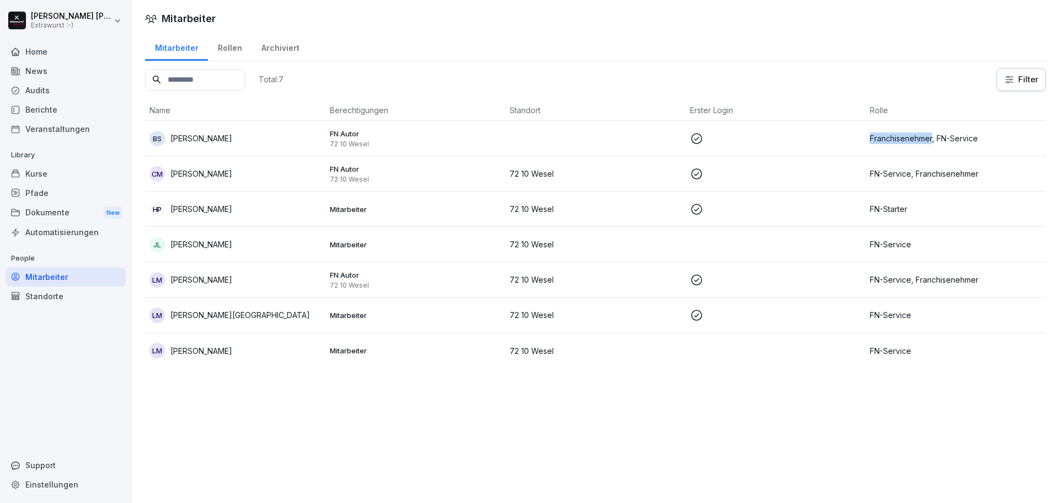
drag, startPoint x: 865, startPoint y: 134, endPoint x: 927, endPoint y: 143, distance: 62.4
click at [927, 143] on p "Franchisenehmer, FN-Service" at bounding box center [956, 138] width 172 height 12
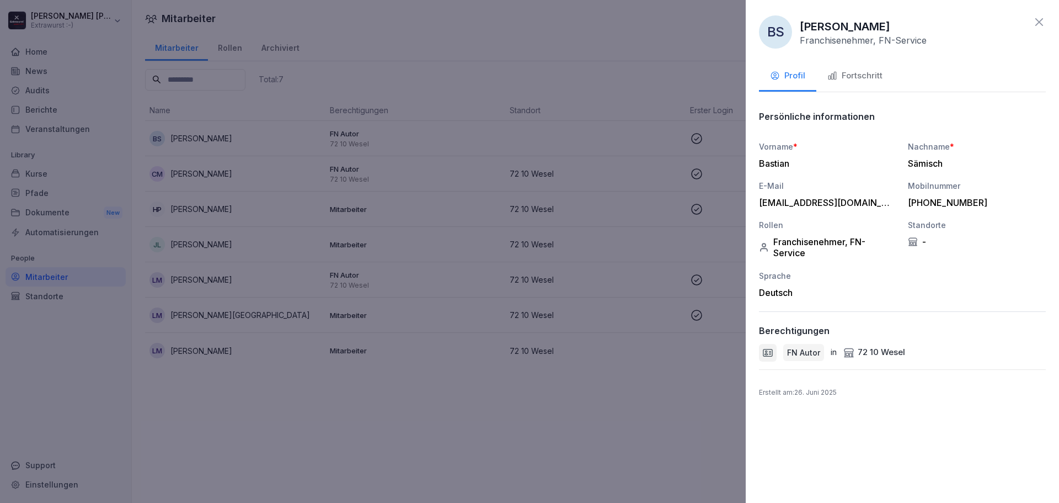
click at [64, 255] on div at bounding box center [529, 251] width 1059 height 503
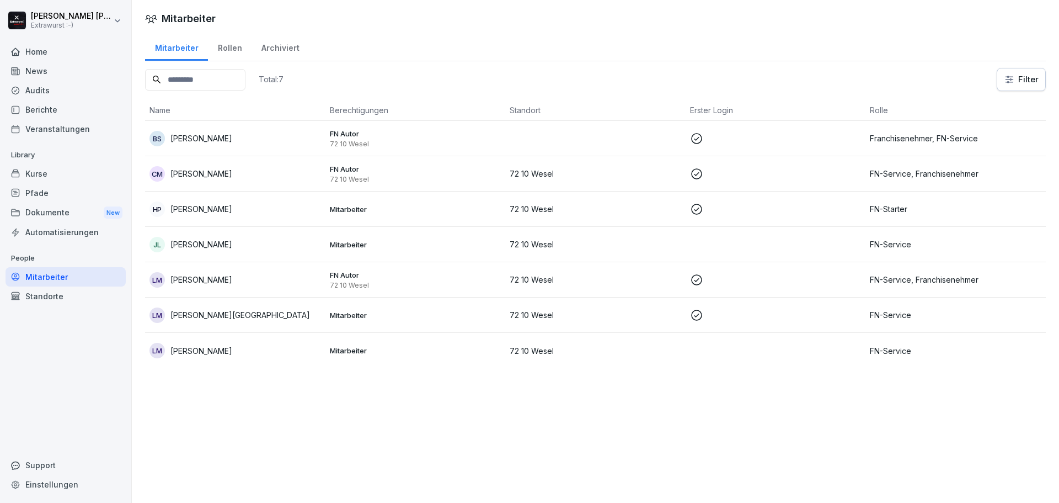
click at [58, 207] on div "Dokumente New" at bounding box center [66, 213] width 120 height 20
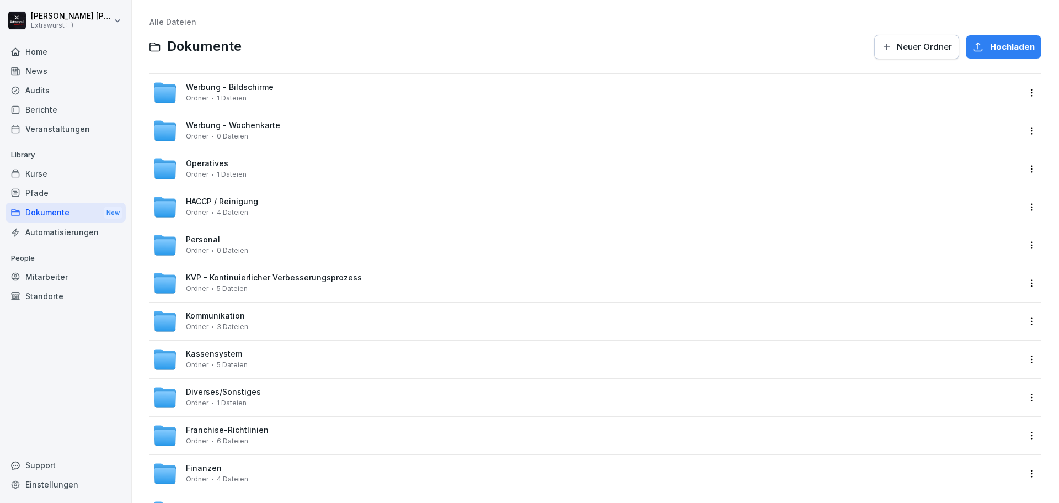
click at [67, 56] on div "Home" at bounding box center [66, 51] width 120 height 19
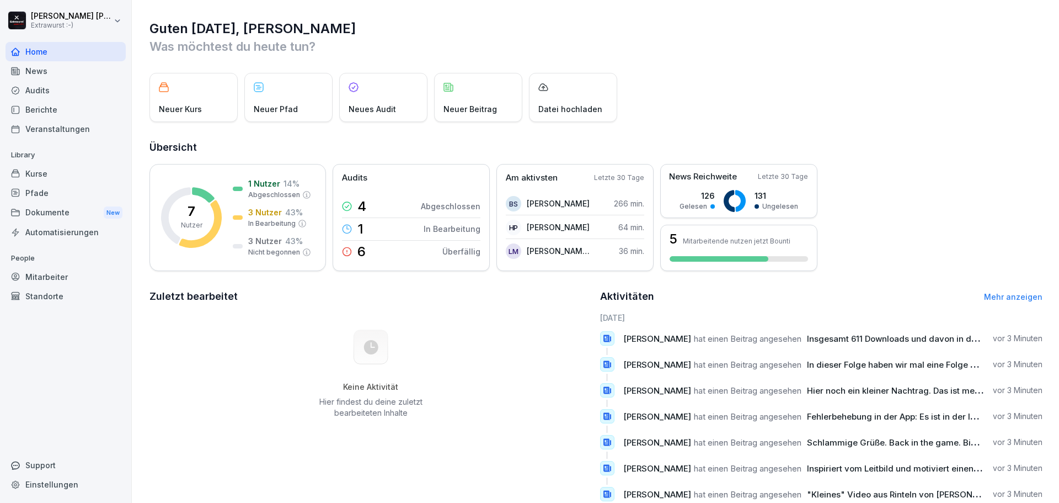
click at [57, 275] on div "Mitarbeiter" at bounding box center [66, 276] width 120 height 19
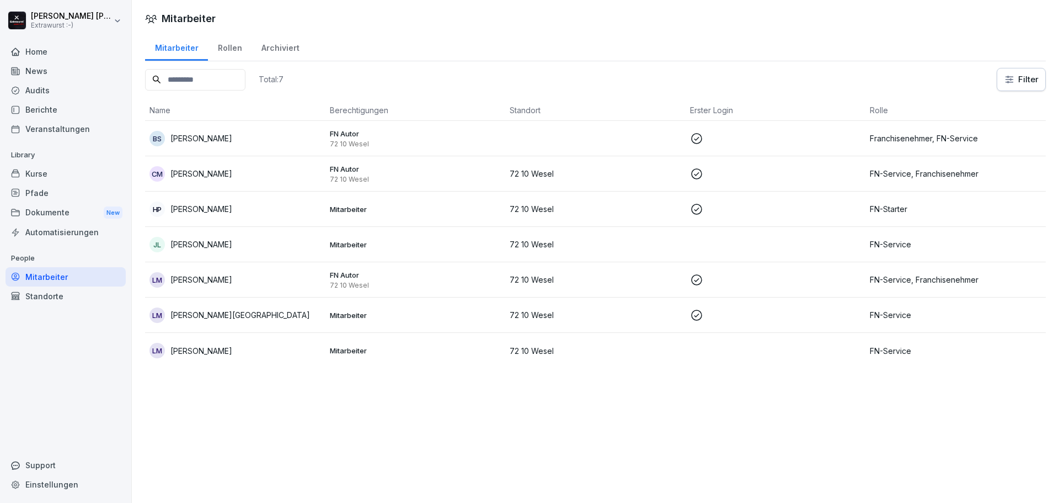
click at [527, 140] on td at bounding box center [595, 138] width 180 height 35
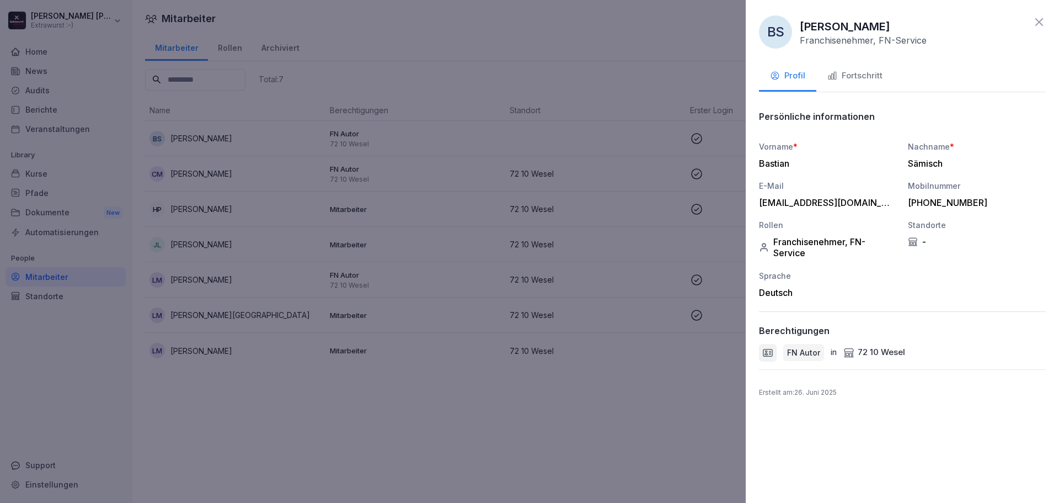
click at [851, 354] on icon at bounding box center [849, 352] width 11 height 11
click at [587, 153] on div at bounding box center [529, 251] width 1059 height 503
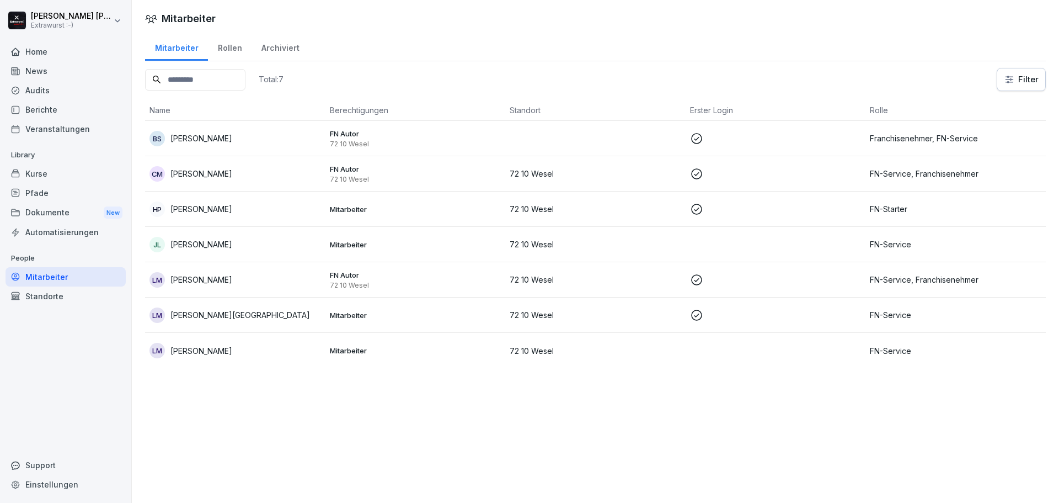
click at [72, 210] on div "Dokumente New" at bounding box center [66, 213] width 120 height 20
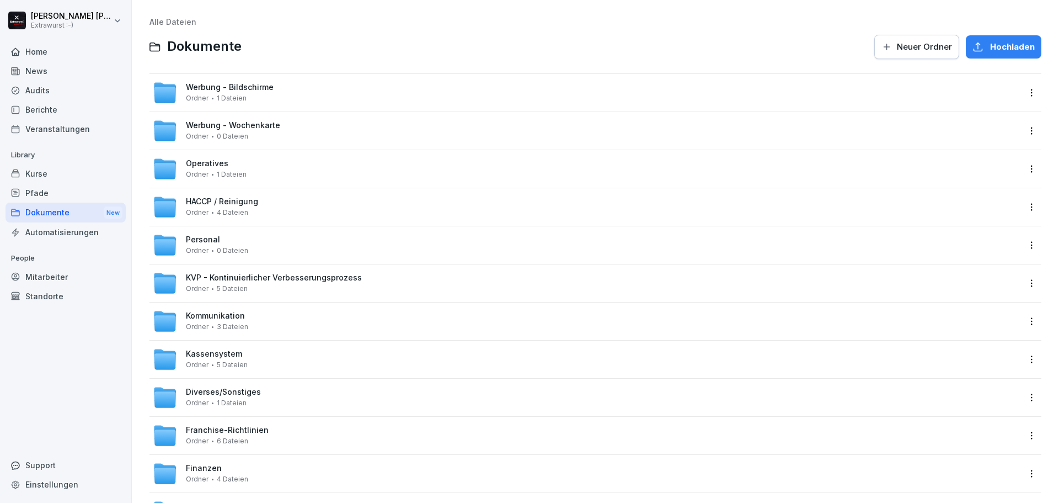
click at [63, 57] on div "Home" at bounding box center [66, 51] width 120 height 19
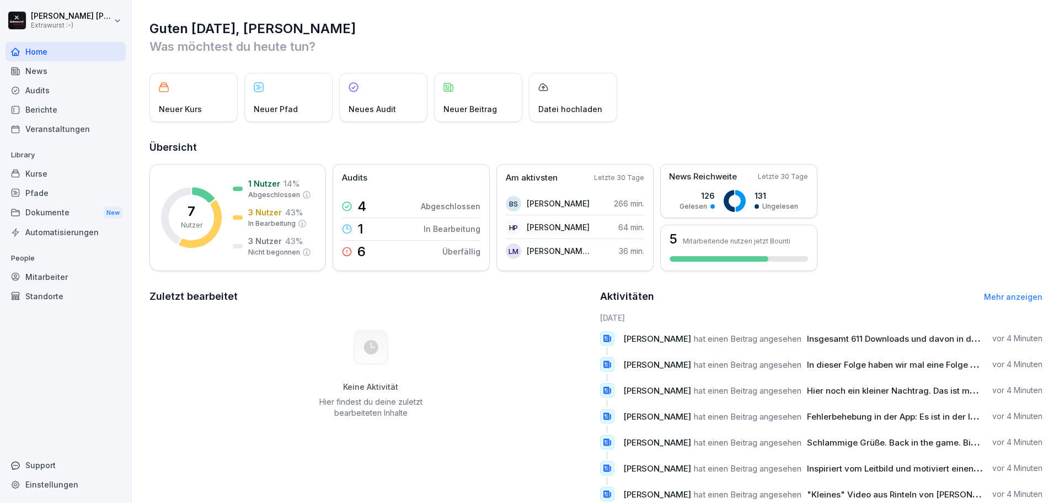
click at [82, 170] on div "Kurse" at bounding box center [66, 173] width 120 height 19
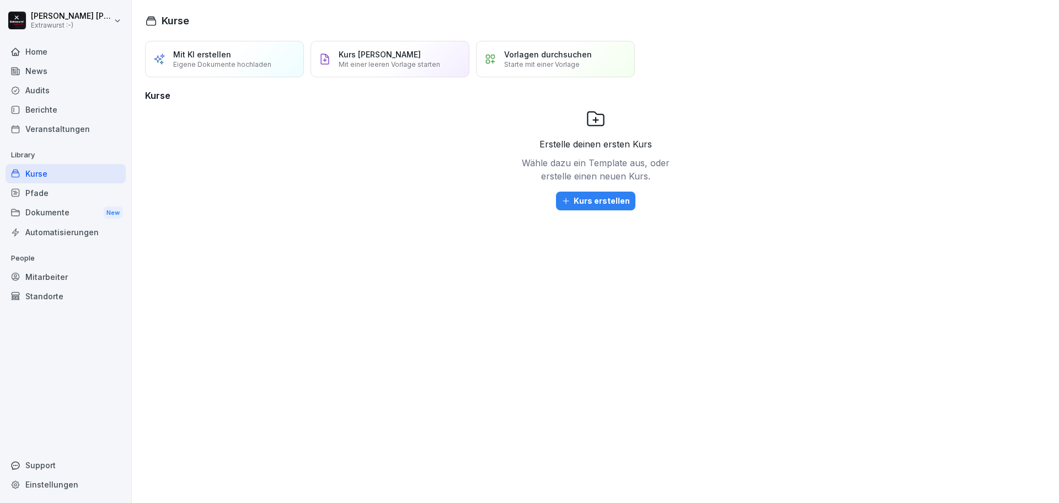
click at [87, 193] on div "Pfade" at bounding box center [66, 192] width 120 height 19
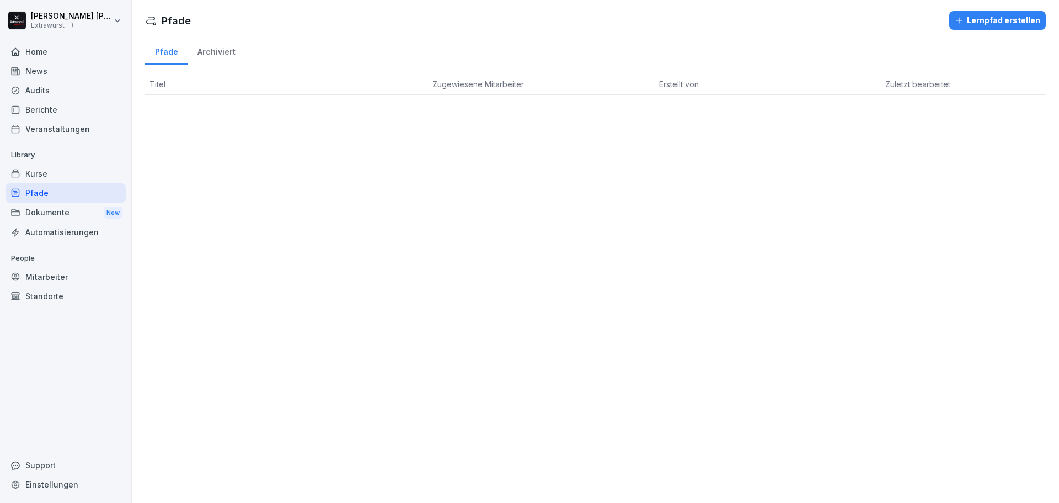
click at [68, 58] on div "Home" at bounding box center [66, 51] width 120 height 19
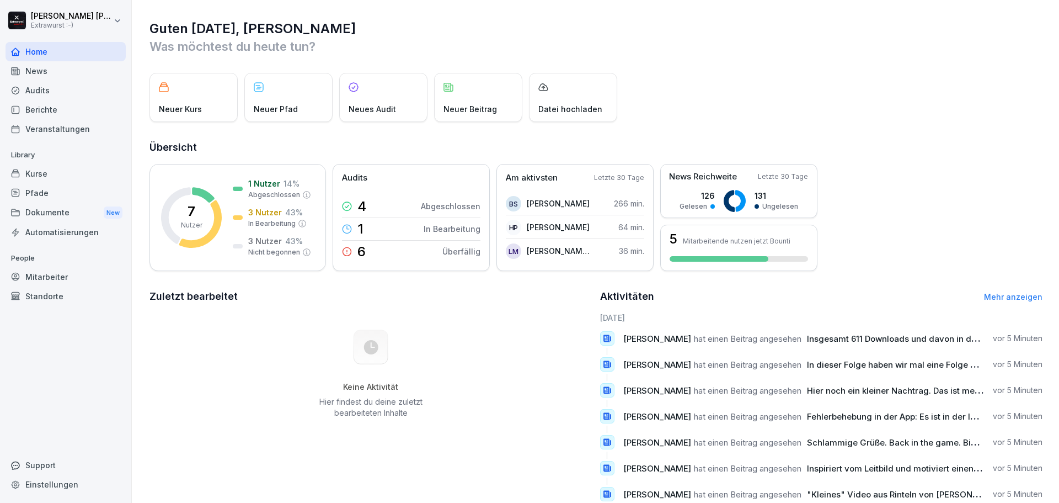
click at [72, 74] on div "News" at bounding box center [66, 70] width 120 height 19
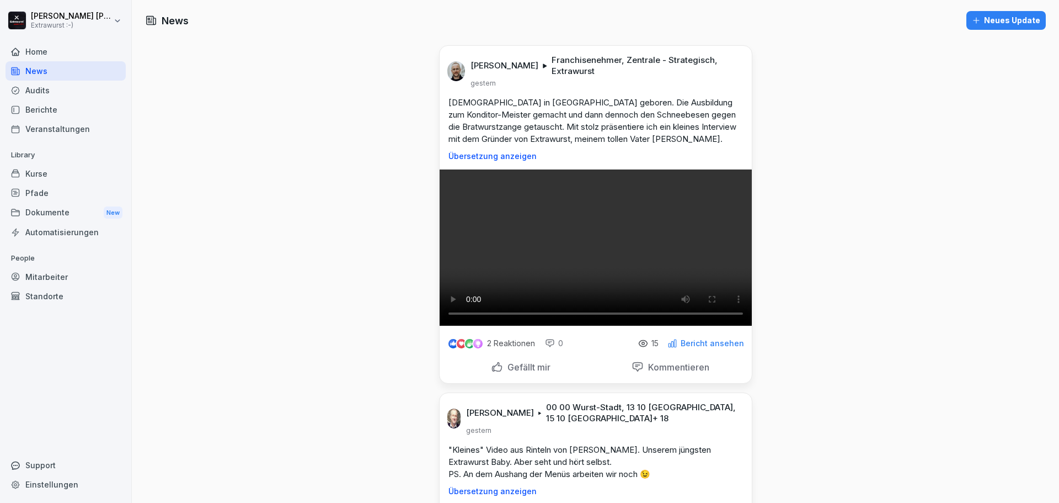
click at [69, 54] on div "Home" at bounding box center [66, 51] width 120 height 19
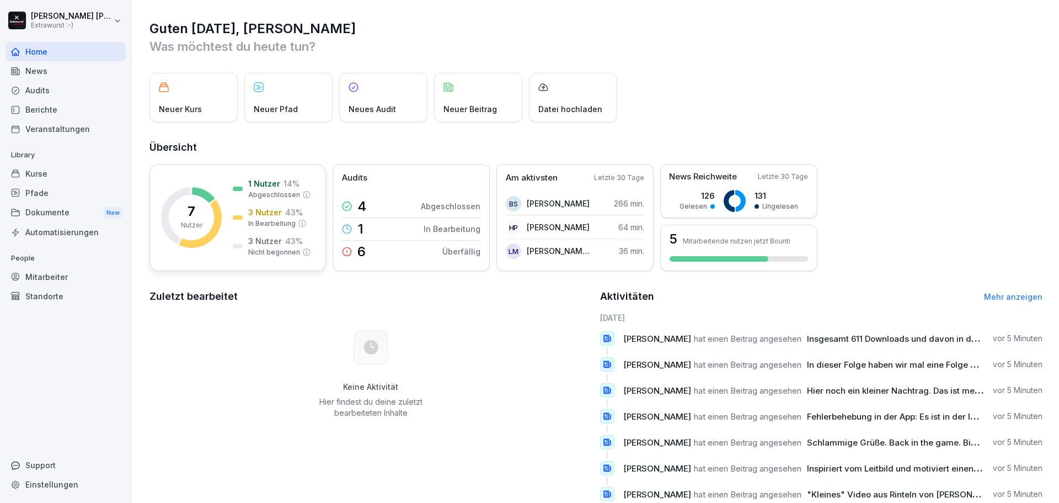
click at [206, 224] on rect at bounding box center [191, 217] width 61 height 61
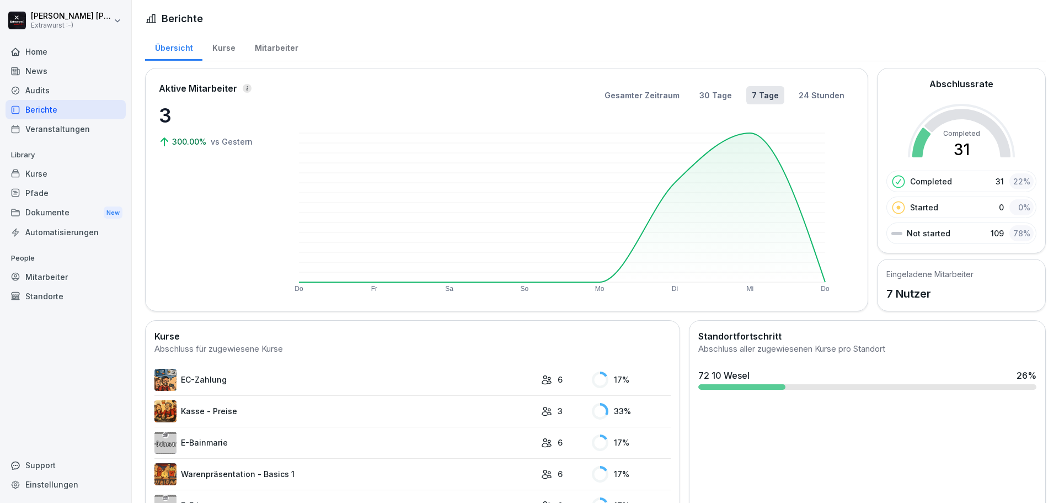
click at [57, 132] on div "Veranstaltungen" at bounding box center [66, 128] width 120 height 19
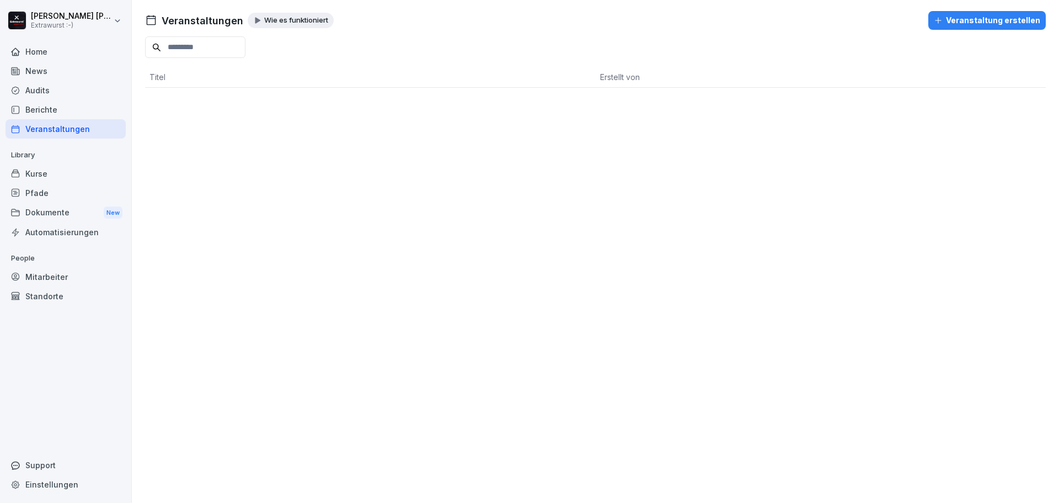
click at [55, 178] on div "Kurse" at bounding box center [66, 173] width 120 height 19
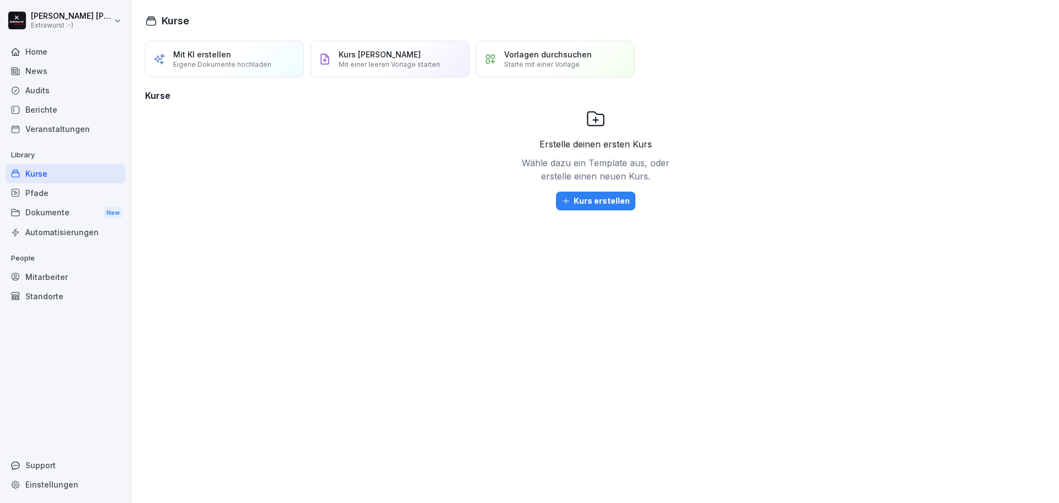
click at [46, 189] on div "Pfade" at bounding box center [66, 192] width 120 height 19
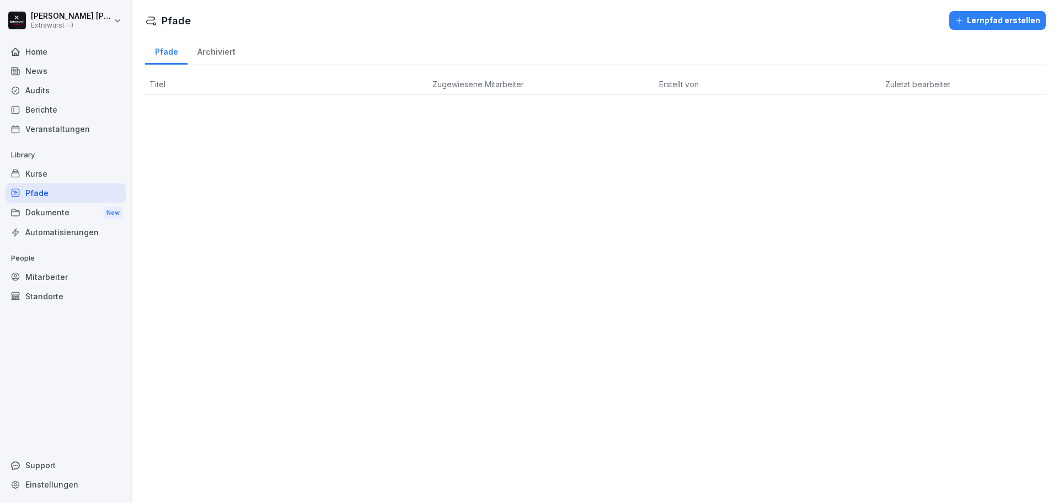
click at [54, 207] on div "Dokumente New" at bounding box center [66, 213] width 120 height 20
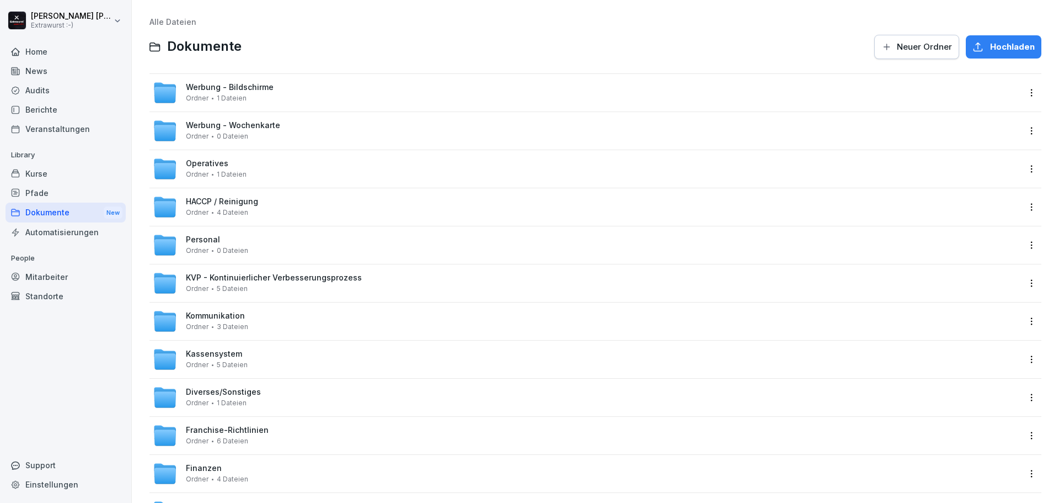
click at [49, 223] on div "Automatisierungen" at bounding box center [66, 231] width 120 height 19
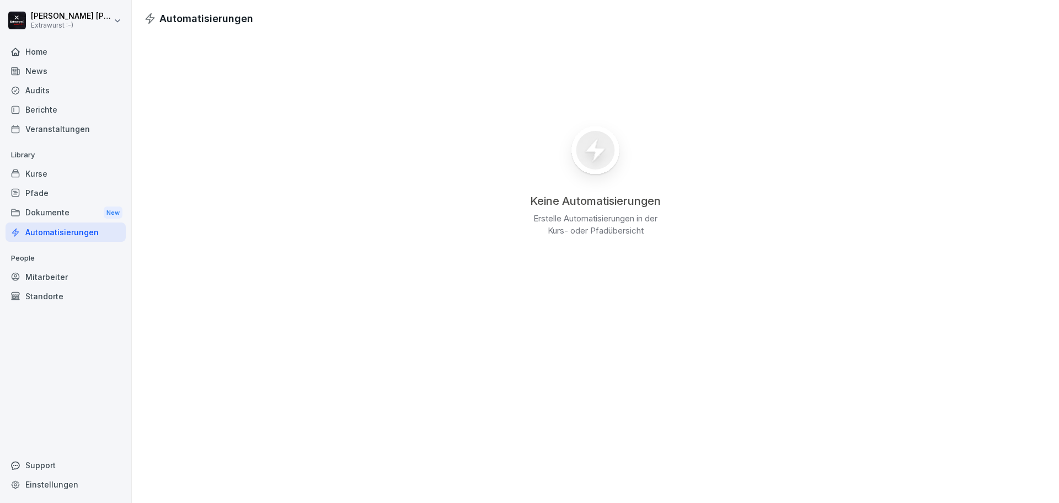
click at [66, 269] on div "Mitarbeiter" at bounding box center [66, 276] width 120 height 19
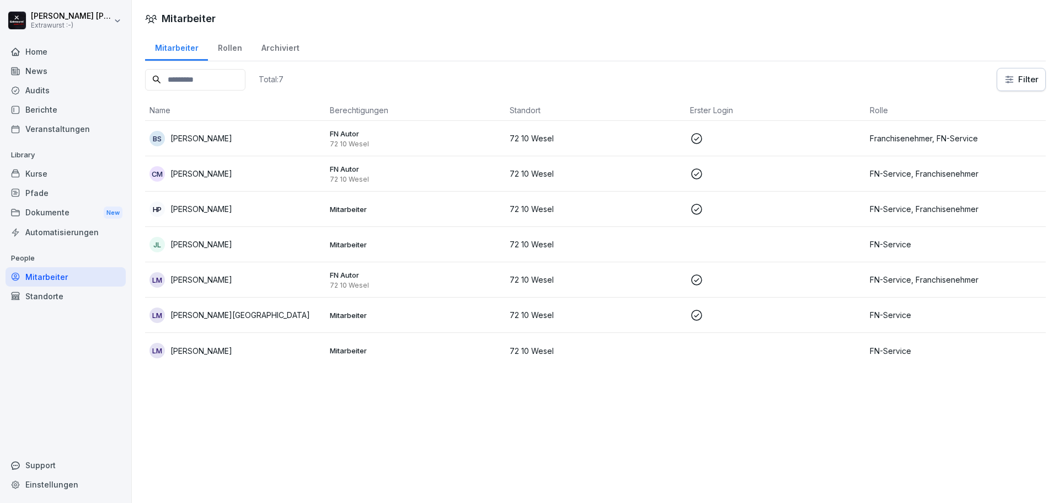
click at [60, 50] on div "Home" at bounding box center [66, 51] width 120 height 19
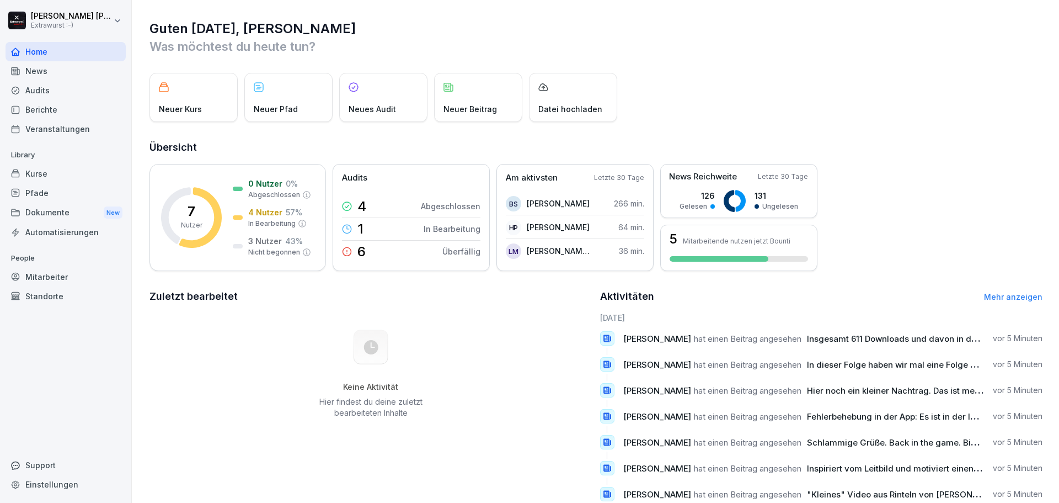
click at [46, 26] on html "Leon Moritz Extrawurst :-) Home News Audits Berichte Veranstaltungen Library Ku…" at bounding box center [529, 251] width 1059 height 503
click at [46, 23] on html "Leon Moritz Extrawurst :-) Home News Audits Berichte Veranstaltungen Library Ku…" at bounding box center [529, 251] width 1059 height 503
click at [76, 295] on div "Standorte" at bounding box center [66, 295] width 120 height 19
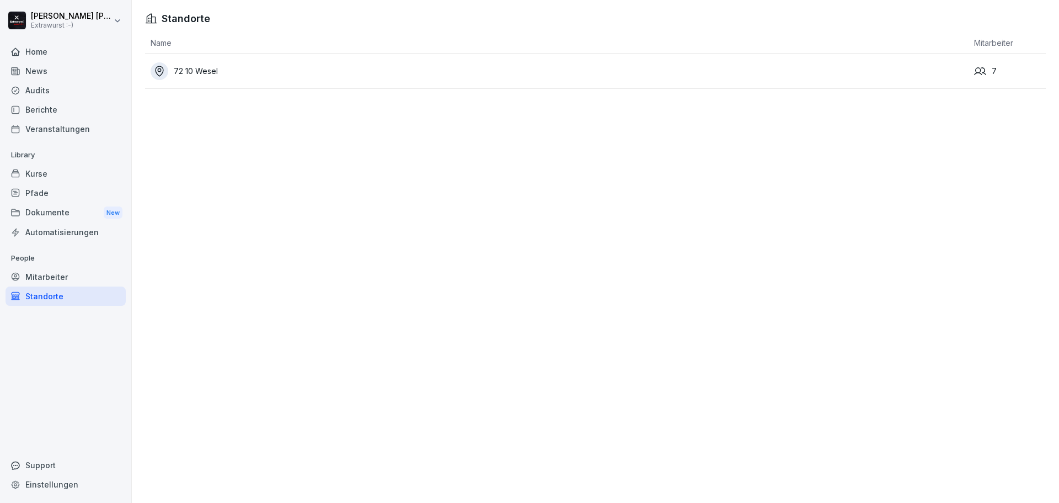
click at [233, 63] on div "72 10 Wesel" at bounding box center [560, 71] width 818 height 18
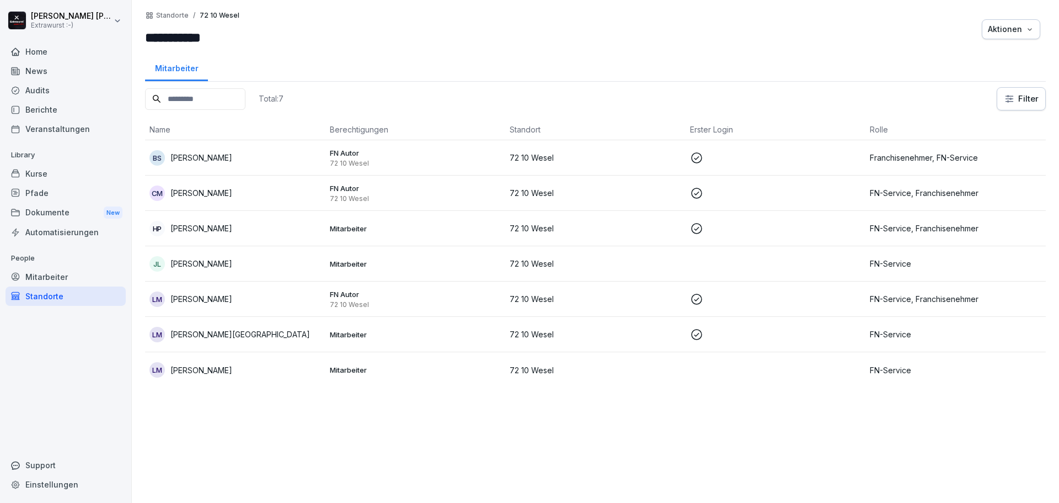
click at [58, 180] on div "Kurse" at bounding box center [66, 173] width 120 height 19
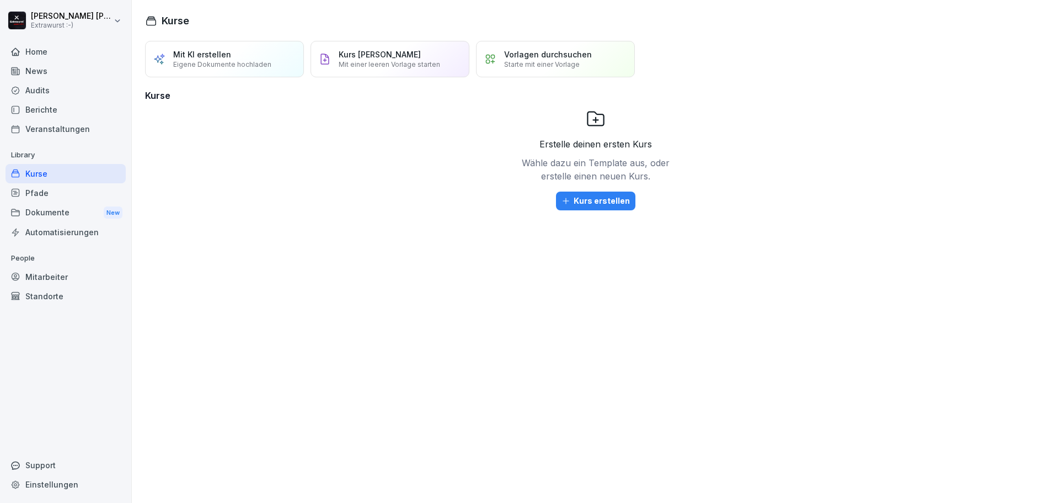
click at [58, 180] on div "Kurse" at bounding box center [66, 173] width 120 height 19
click at [56, 197] on div "Pfade" at bounding box center [66, 192] width 120 height 19
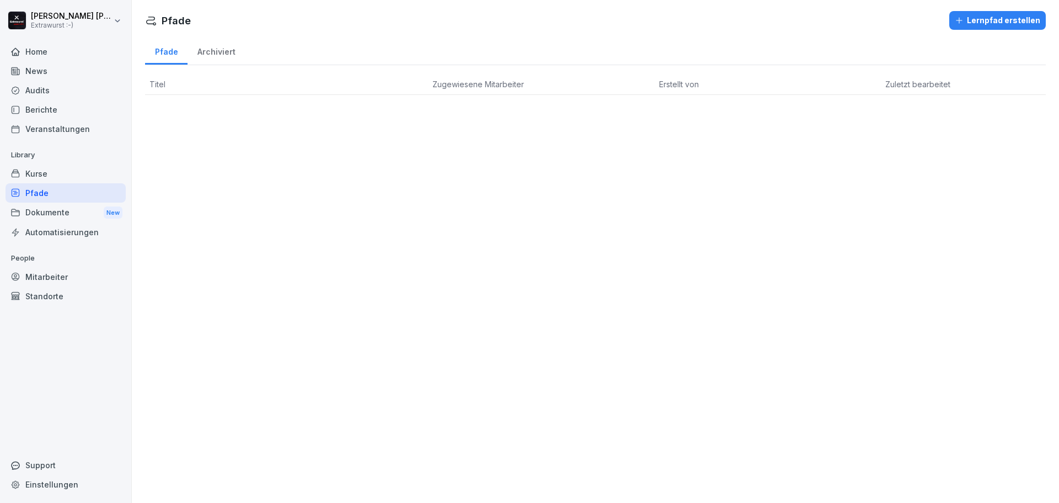
click at [220, 56] on div "Archiviert" at bounding box center [216, 50] width 57 height 28
click at [219, 56] on div "Archiviert" at bounding box center [216, 50] width 57 height 28
click at [179, 57] on div "Pfade" at bounding box center [166, 50] width 42 height 28
click at [68, 212] on div "Dokumente New" at bounding box center [66, 213] width 120 height 20
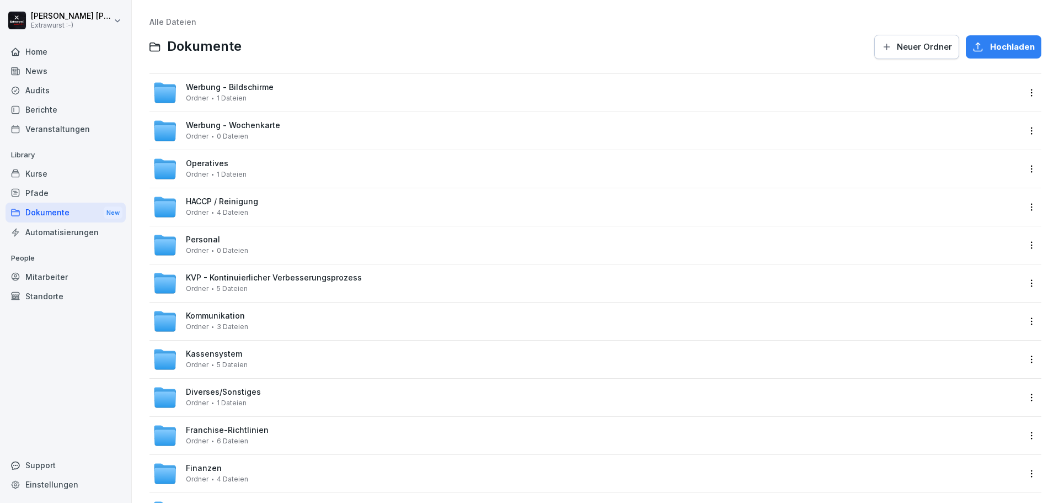
click at [68, 129] on div "Veranstaltungen" at bounding box center [66, 128] width 120 height 19
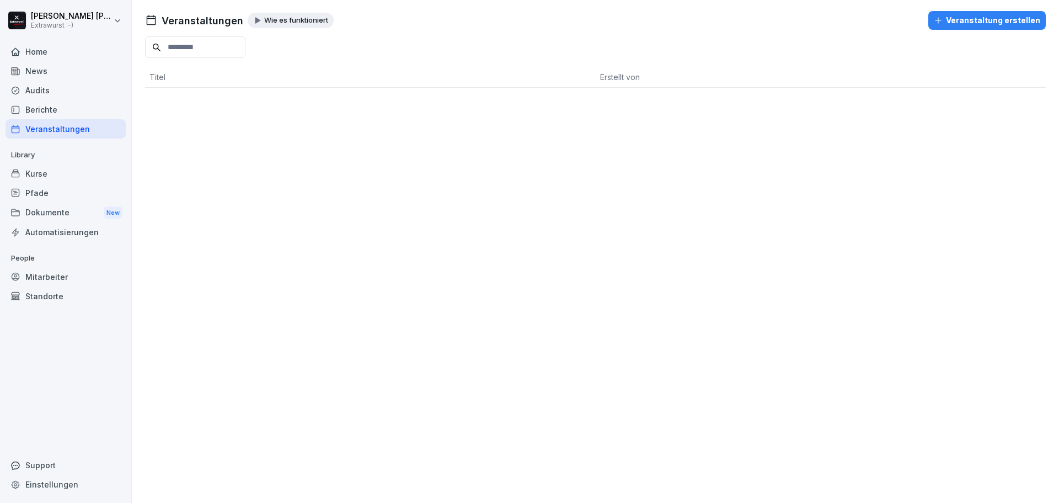
click at [58, 113] on div "Berichte" at bounding box center [66, 109] width 120 height 19
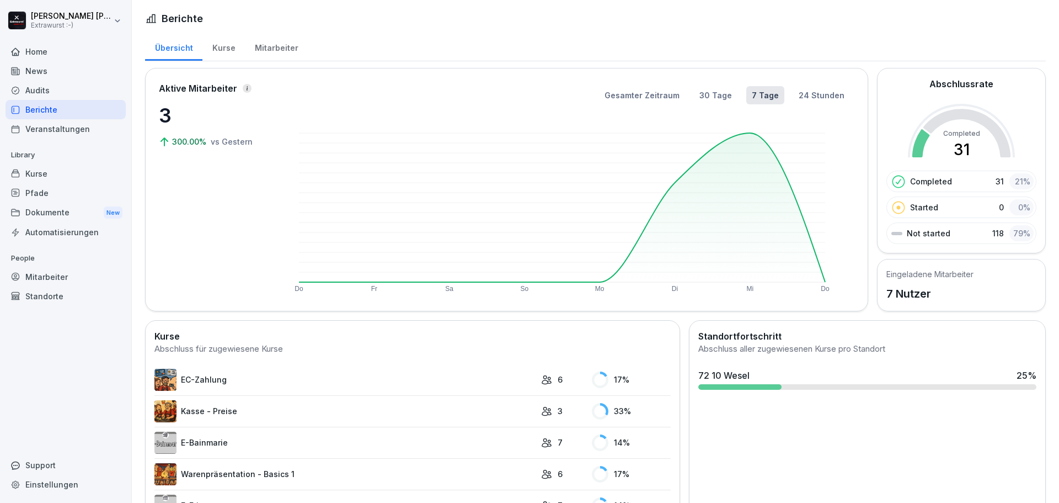
click at [222, 49] on div "Kurse" at bounding box center [224, 47] width 42 height 28
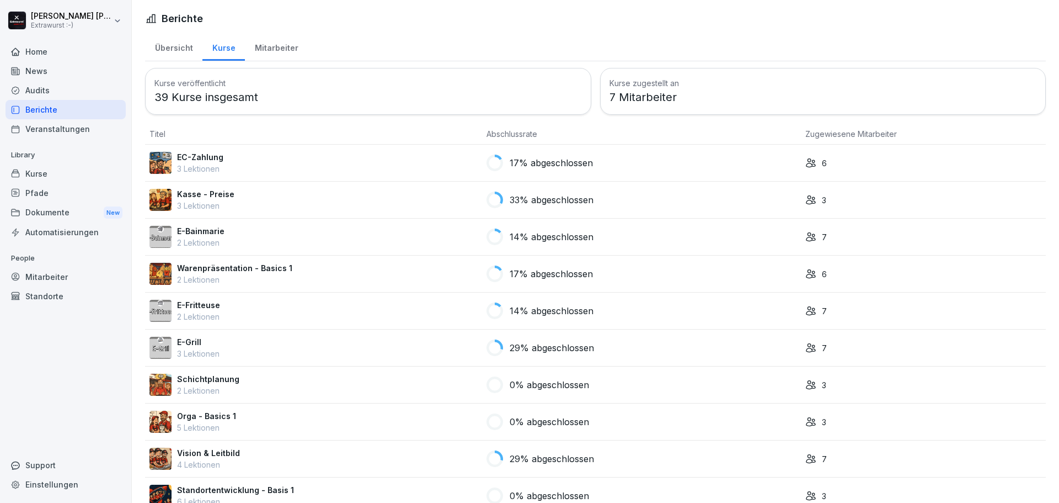
click at [275, 47] on div "Mitarbeiter" at bounding box center [276, 47] width 63 height 28
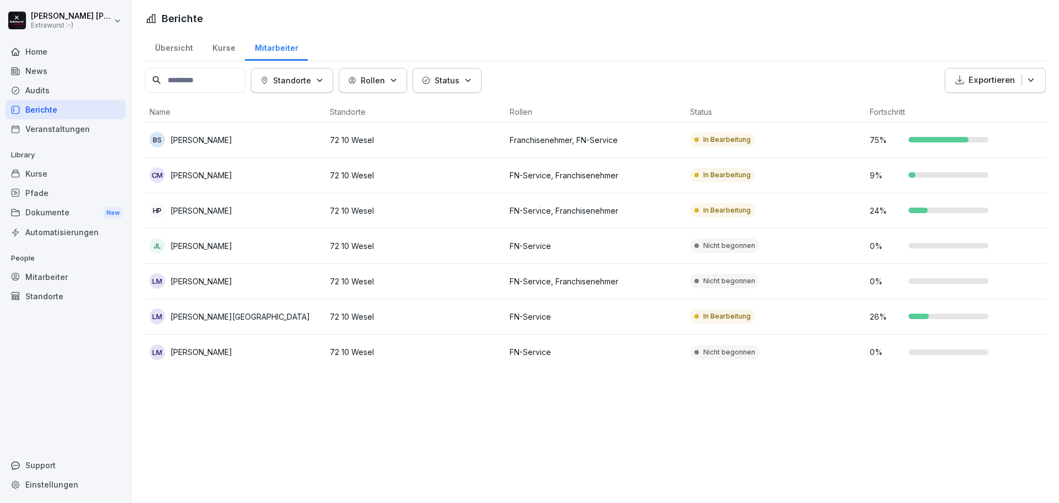
click at [756, 213] on td "In Bearbeitung" at bounding box center [776, 210] width 180 height 35
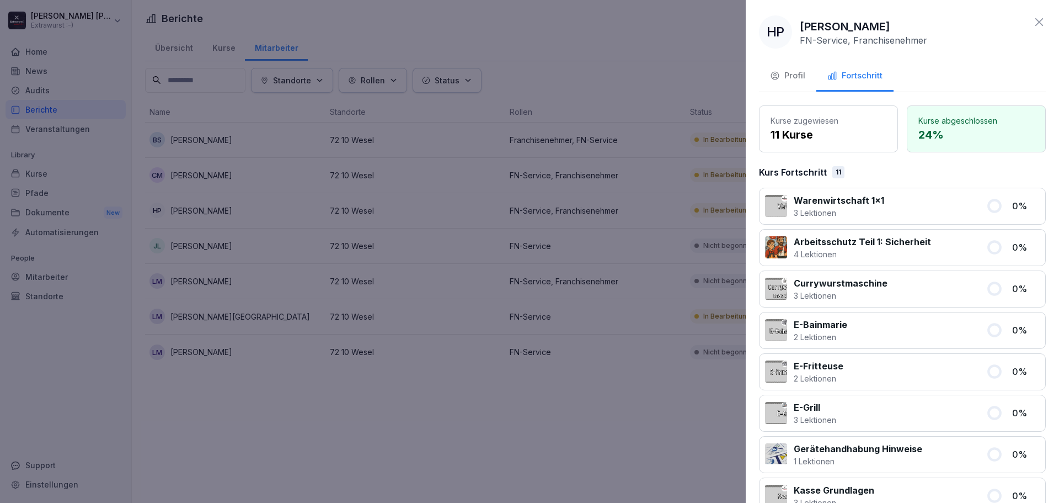
click at [878, 166] on div "Kurs Fortschritt 11" at bounding box center [902, 172] width 287 height 13
click at [626, 245] on div at bounding box center [529, 251] width 1059 height 503
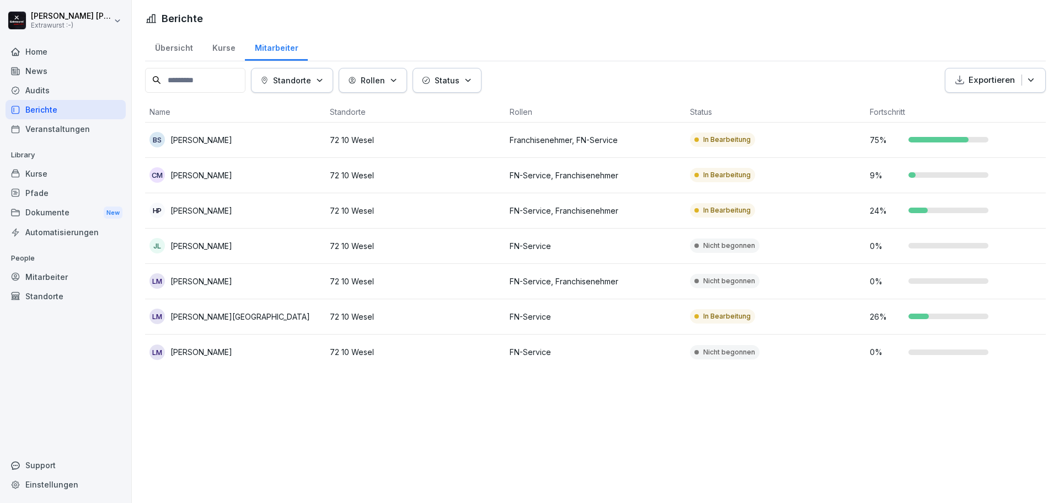
click at [596, 284] on p "FN-Service, Franchisenehmer" at bounding box center [596, 281] width 172 height 12
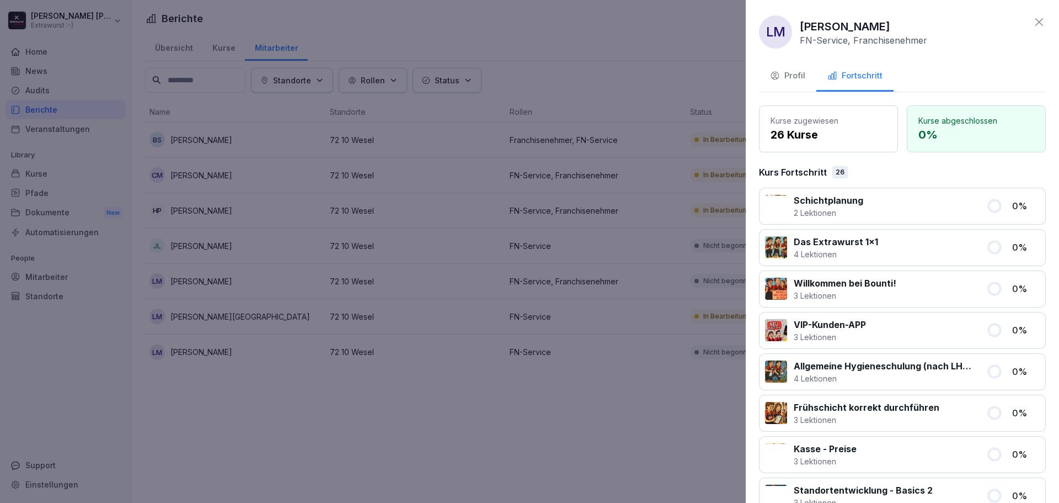
click at [624, 283] on div at bounding box center [529, 251] width 1059 height 503
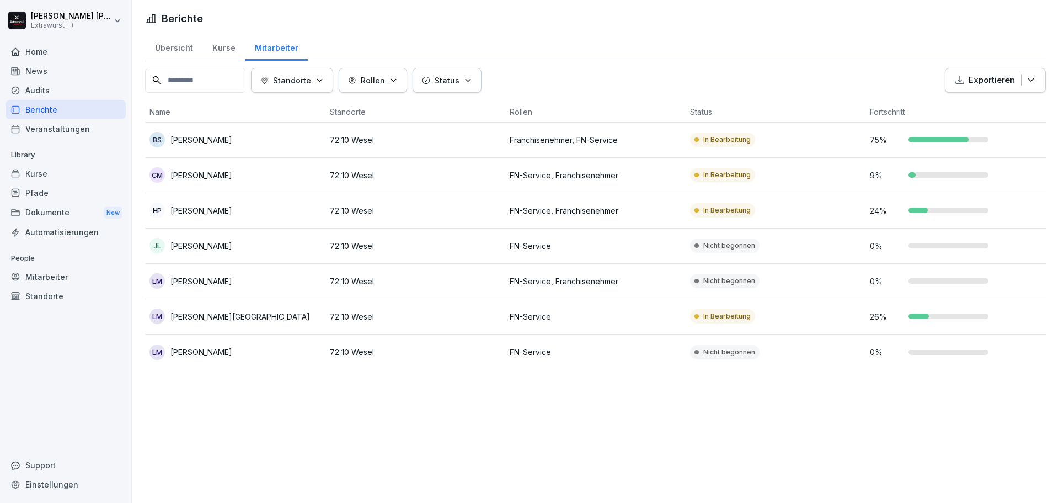
click at [603, 319] on p "FN-Service" at bounding box center [596, 317] width 172 height 12
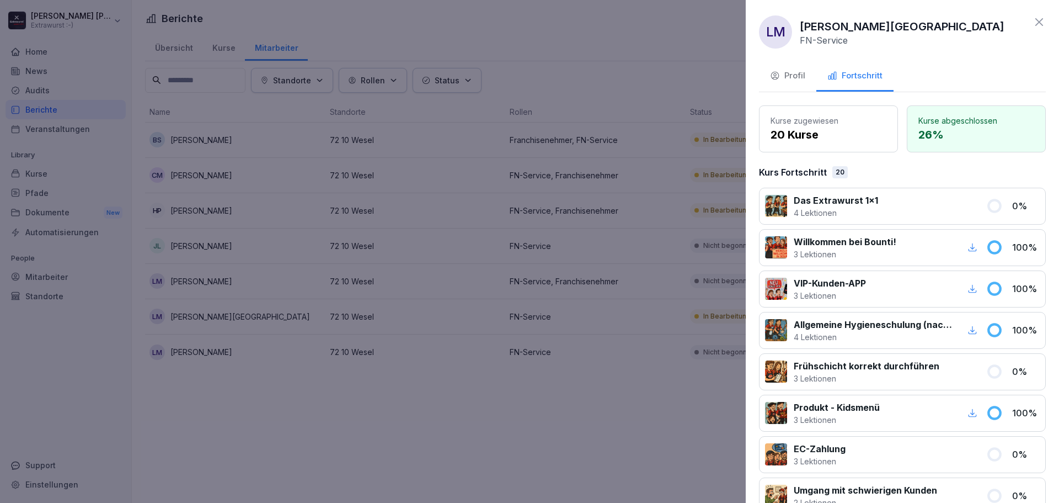
click at [603, 319] on div at bounding box center [529, 251] width 1059 height 503
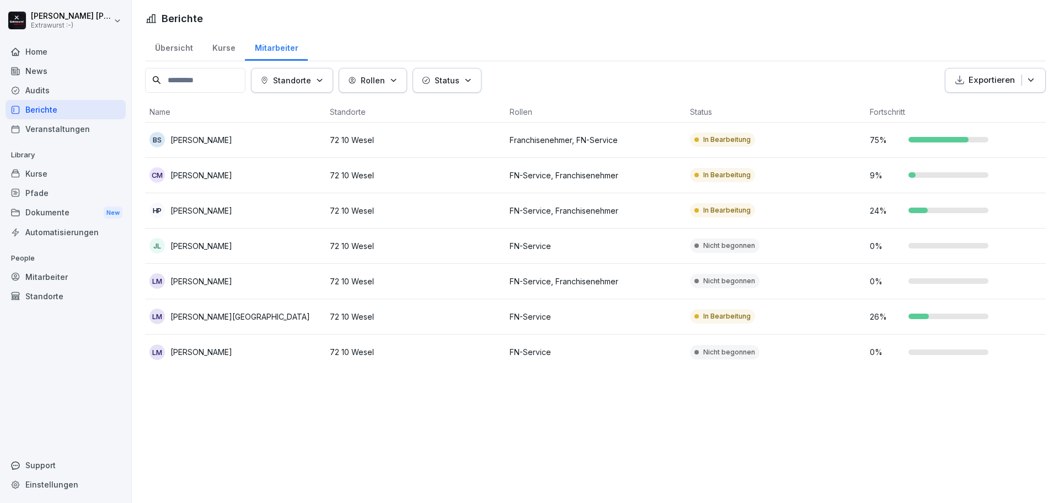
click at [603, 356] on p "FN-Service" at bounding box center [596, 352] width 172 height 12
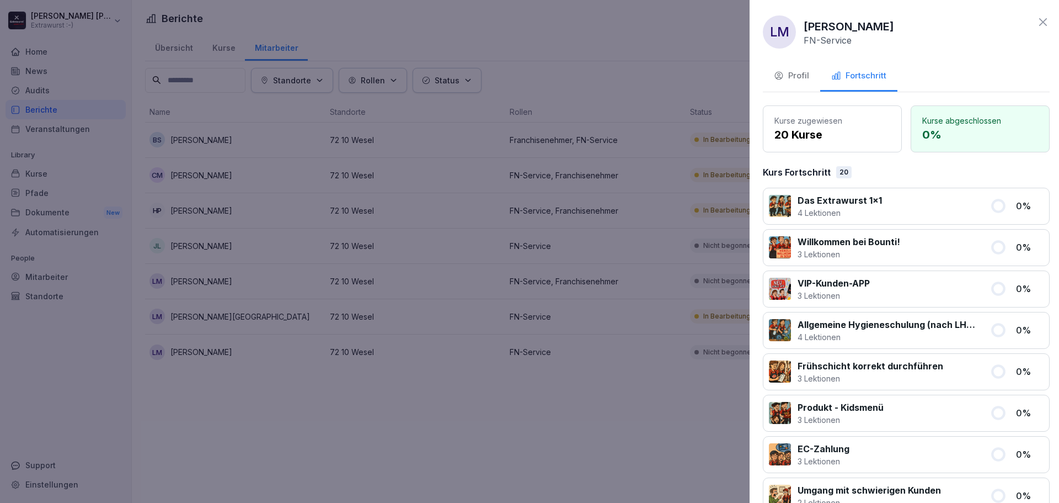
click at [603, 355] on div at bounding box center [529, 251] width 1059 height 503
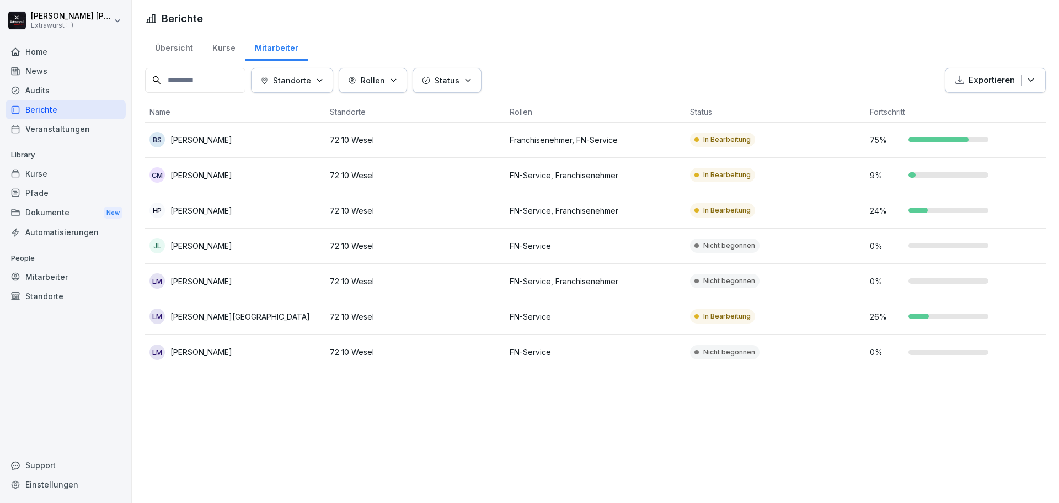
click at [603, 210] on p "FN-Service, Franchisenehmer" at bounding box center [596, 211] width 172 height 12
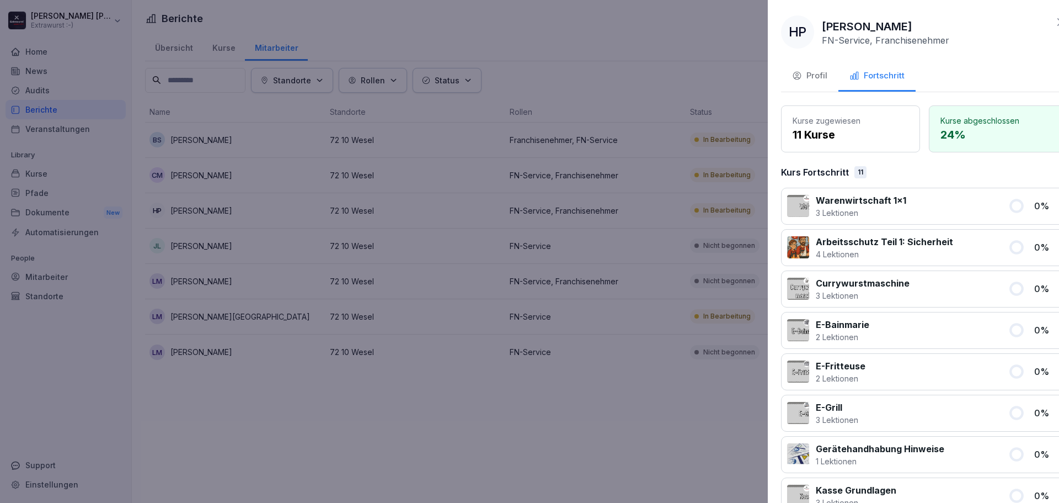
click at [645, 223] on div at bounding box center [529, 251] width 1059 height 503
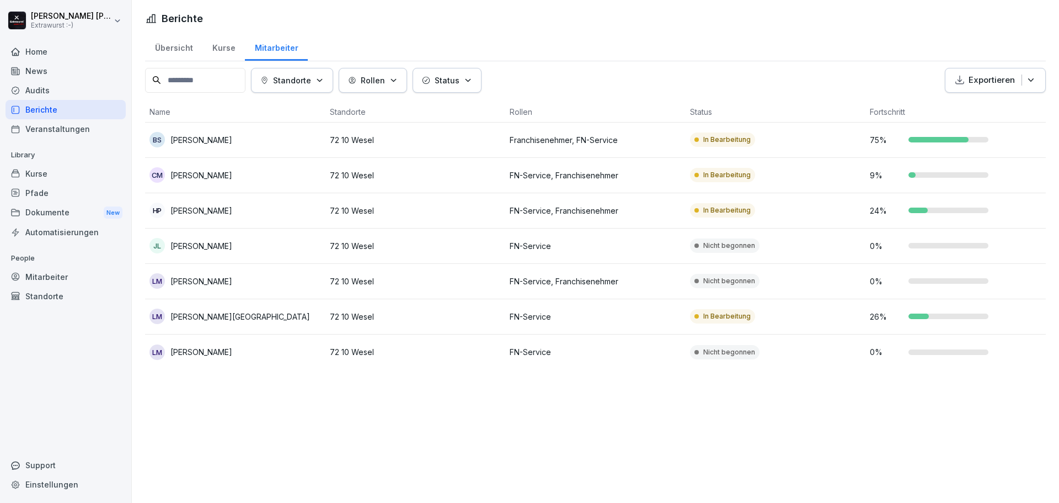
click at [603, 142] on p "Franchisenehmer, FN-Service" at bounding box center [596, 140] width 172 height 12
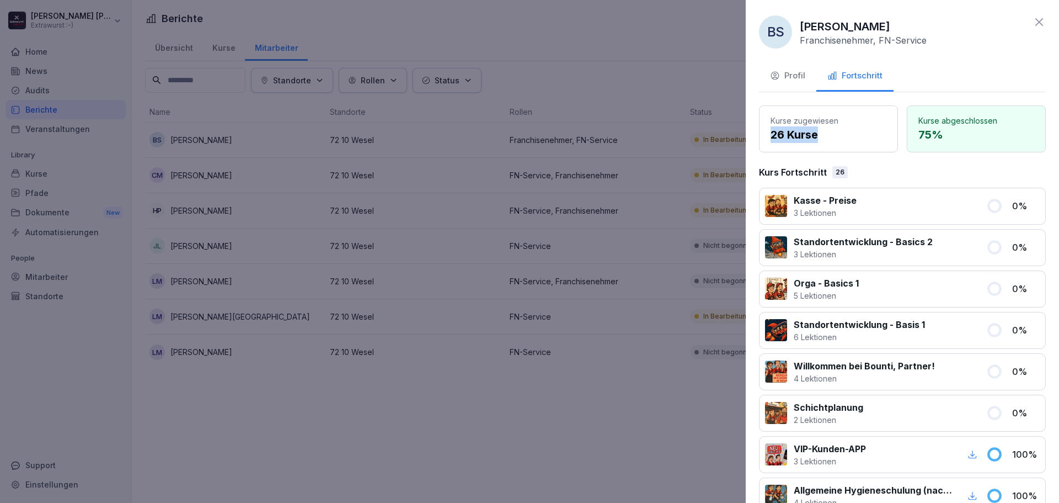
drag, startPoint x: 824, startPoint y: 134, endPoint x: 753, endPoint y: 138, distance: 70.7
click at [753, 138] on div "BS Bastian Sämisch Franchisenehmer, FN-Service Profil Fortschritt Kurse zugewie…" at bounding box center [902, 251] width 313 height 503
click at [645, 217] on div at bounding box center [529, 251] width 1059 height 503
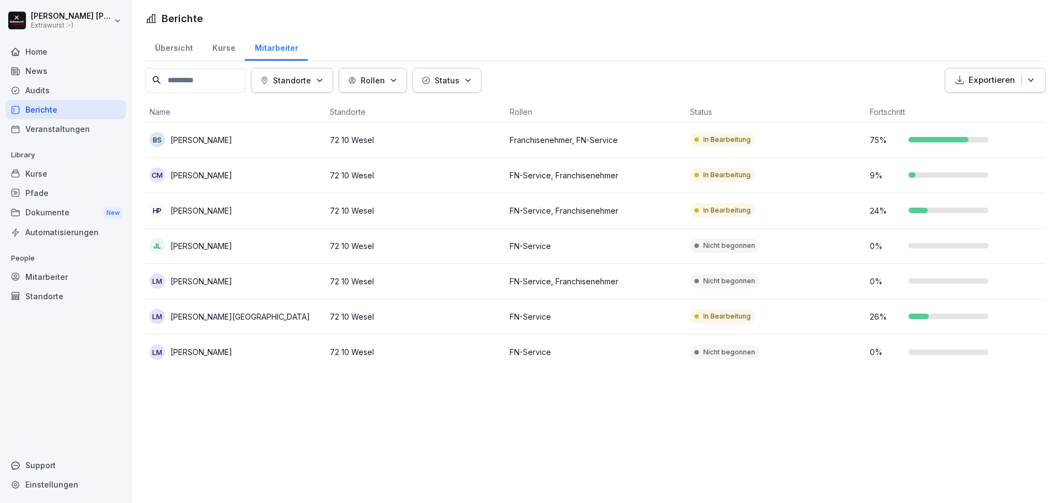
click at [610, 217] on td "FN-Service, Franchisenehmer" at bounding box center [595, 210] width 180 height 35
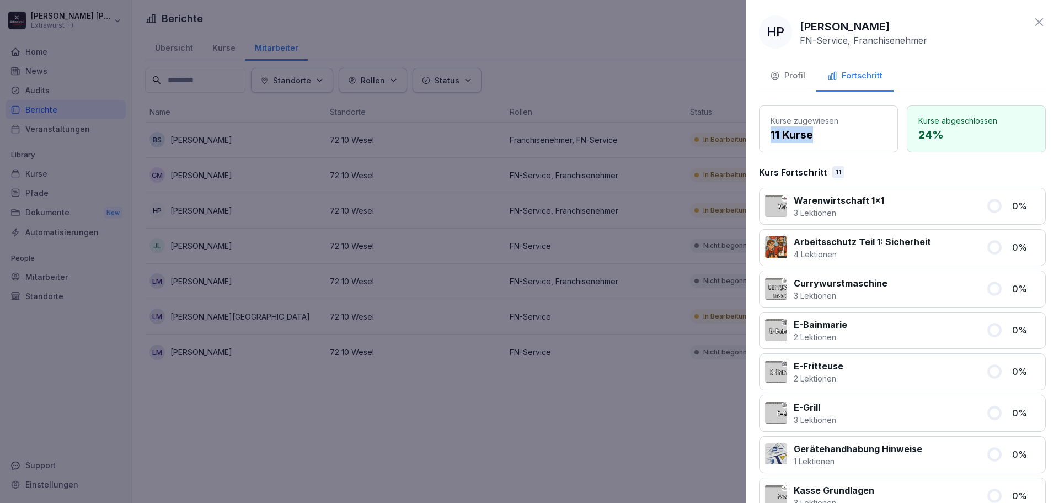
drag, startPoint x: 814, startPoint y: 133, endPoint x: 754, endPoint y: 141, distance: 60.6
click at [754, 141] on div "HP Heike Peeters FN-Service, Franchisenehmer Profil Fortschritt Kurse zugewiese…" at bounding box center [902, 251] width 313 height 503
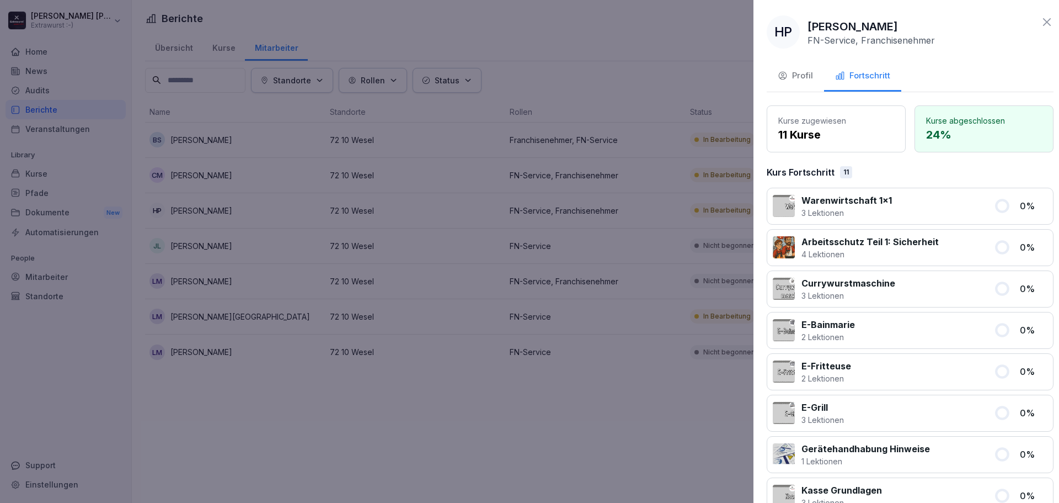
click at [636, 206] on div at bounding box center [529, 251] width 1059 height 503
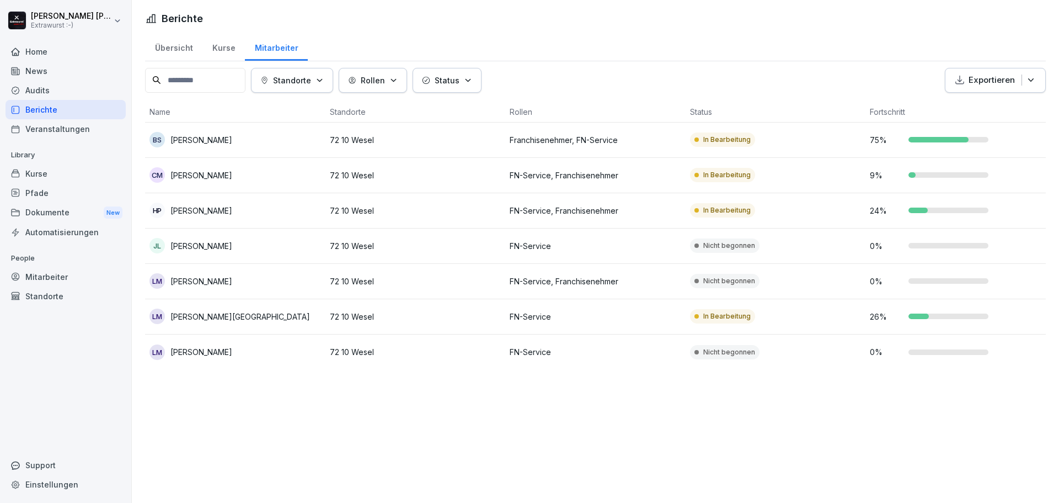
drag, startPoint x: 635, startPoint y: 210, endPoint x: 704, endPoint y: 204, distance: 69.2
click at [79, 279] on div "Mitarbeiter" at bounding box center [66, 276] width 120 height 19
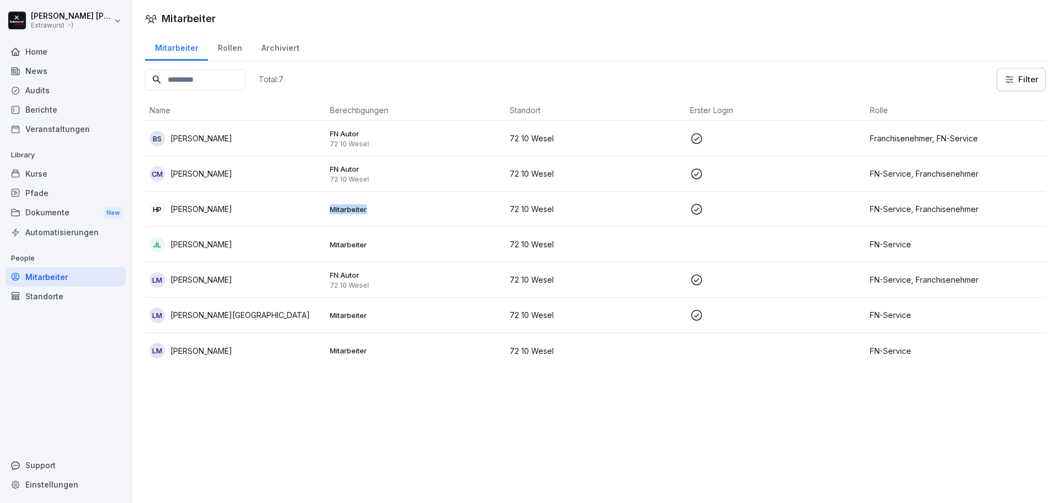
drag, startPoint x: 381, startPoint y: 204, endPoint x: 323, endPoint y: 212, distance: 59.1
click at [323, 212] on tr "HP Heike Peeters Mitarbeiter 72 10 Wesel FN-Service, Franchisenehmer" at bounding box center [595, 208] width 901 height 35
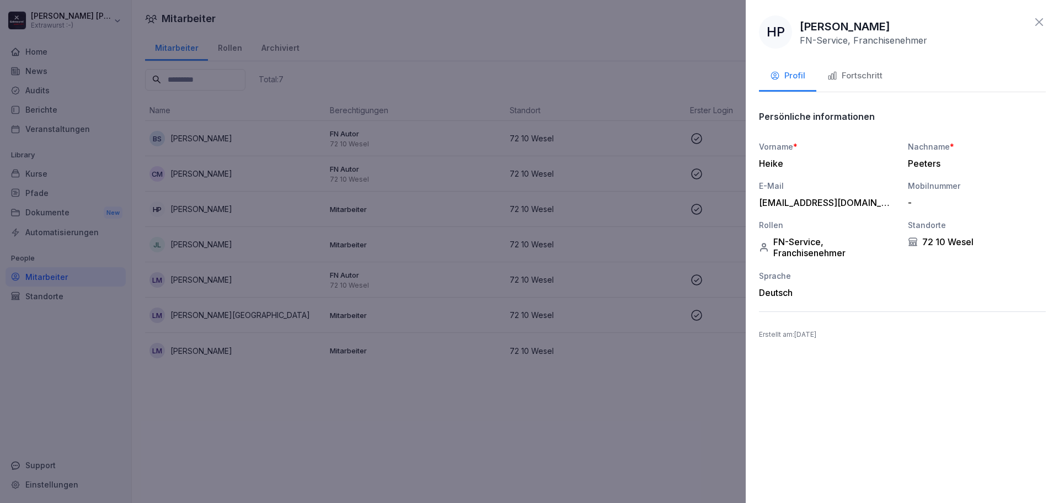
click at [407, 280] on div at bounding box center [529, 251] width 1059 height 503
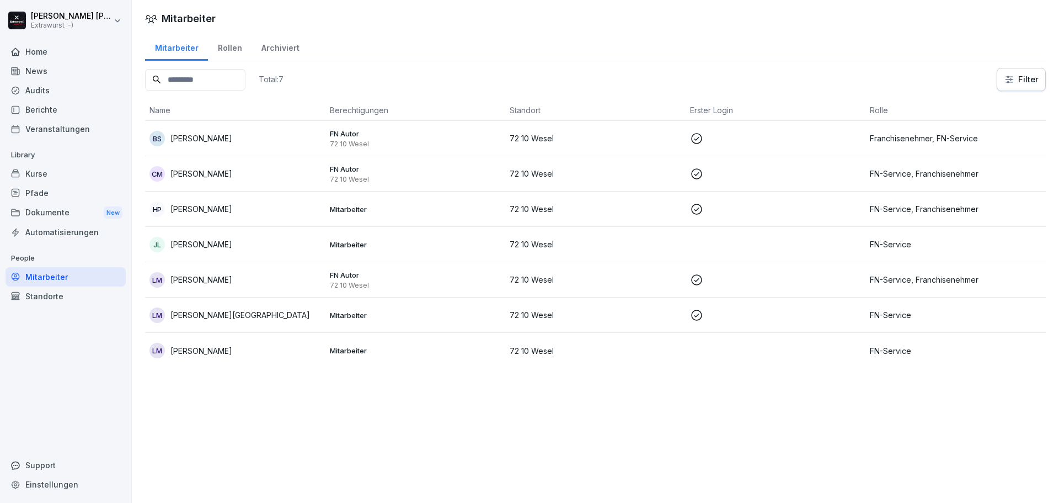
click at [365, 171] on p "FN Autor" at bounding box center [416, 169] width 172 height 10
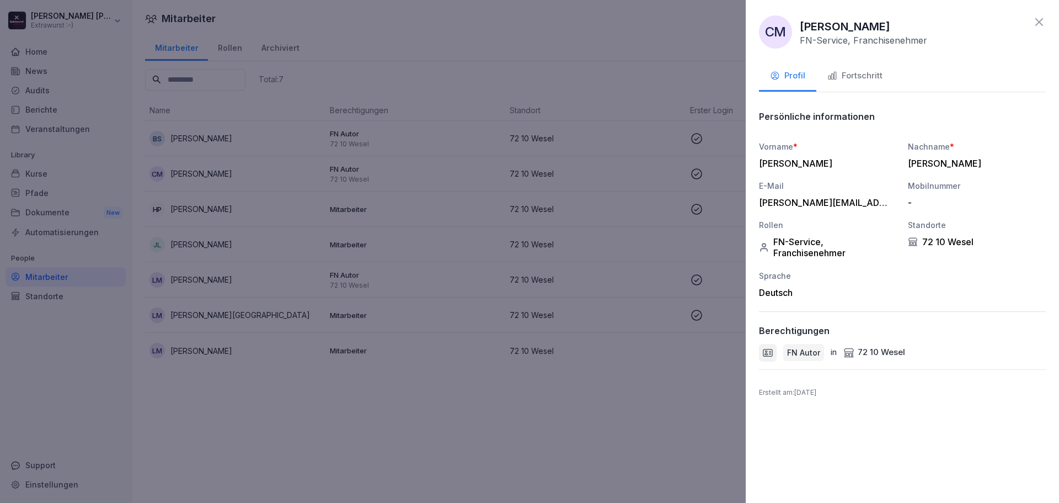
click at [853, 89] on button "Fortschritt" at bounding box center [855, 77] width 77 height 30
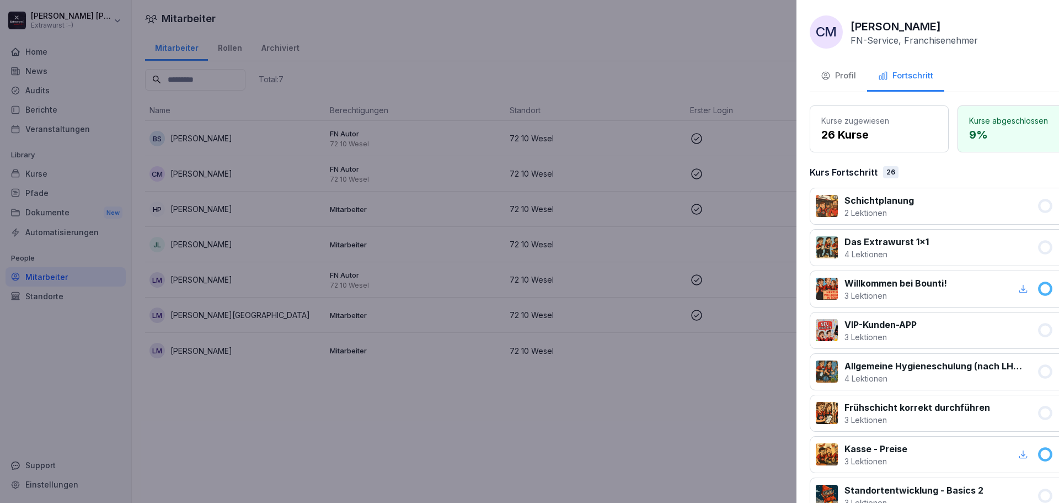
click at [451, 88] on div at bounding box center [529, 251] width 1059 height 503
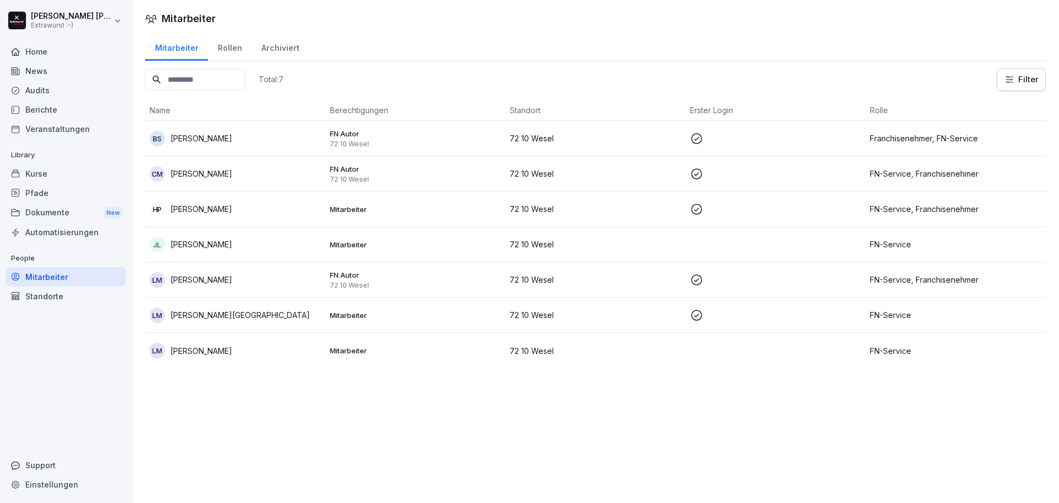
click at [68, 210] on div "Dokumente New" at bounding box center [66, 213] width 120 height 20
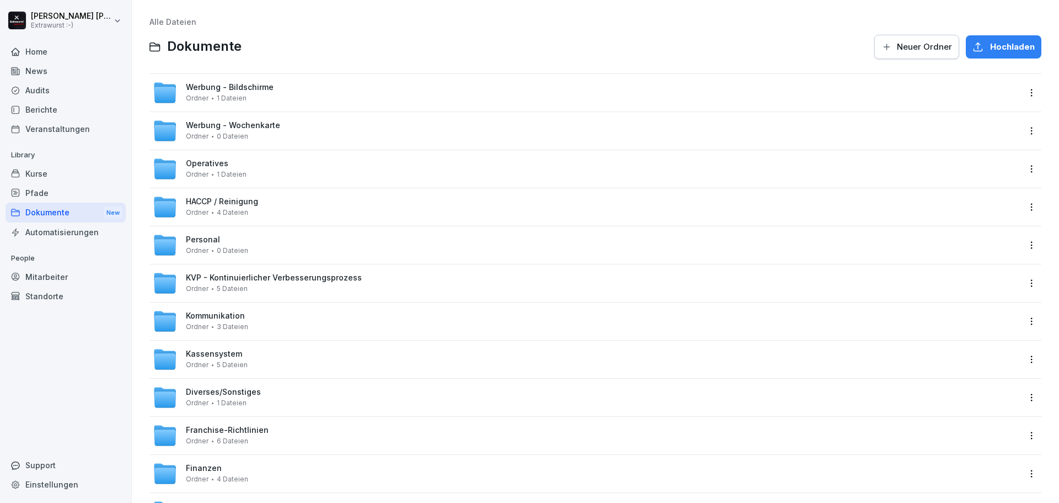
click at [58, 232] on div "Automatisierungen" at bounding box center [66, 231] width 120 height 19
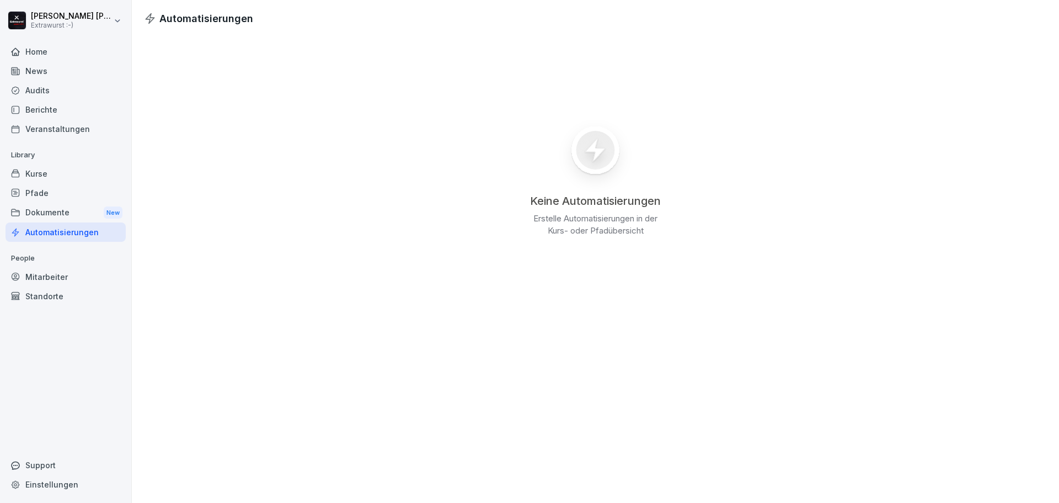
click at [40, 53] on div "Home" at bounding box center [66, 51] width 120 height 19
